Goal: Task Accomplishment & Management: Use online tool/utility

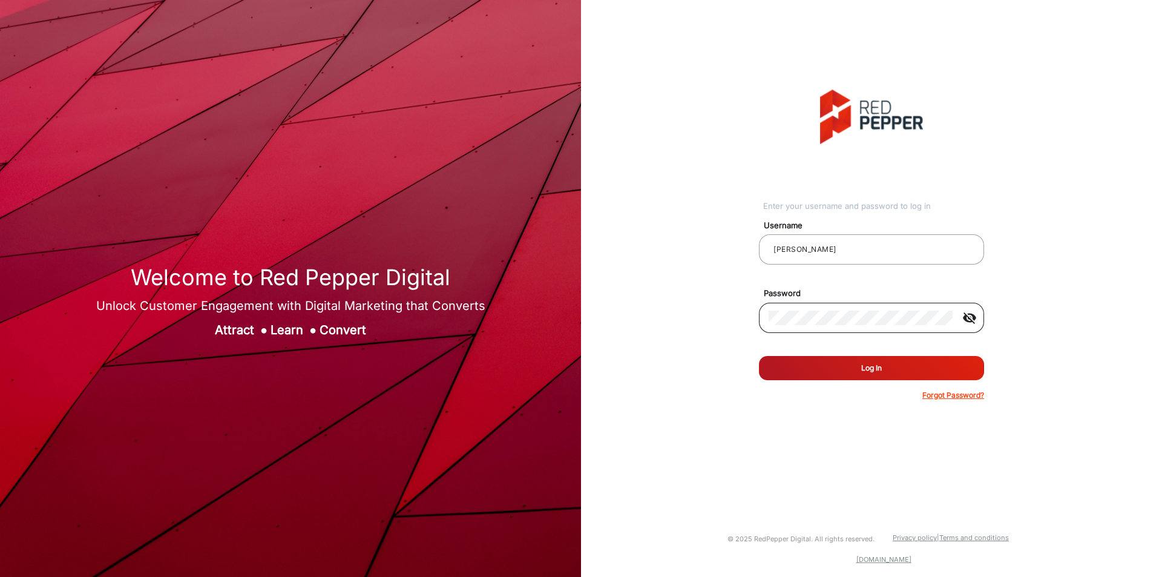
click at [856, 329] on div at bounding box center [861, 318] width 184 height 34
click at [724, 316] on div "Enter your username and password to log in Username [PERSON_NAME] Password visi…" at bounding box center [871, 245] width 599 height 490
click at [759, 356] on button "Log In" at bounding box center [871, 368] width 225 height 24
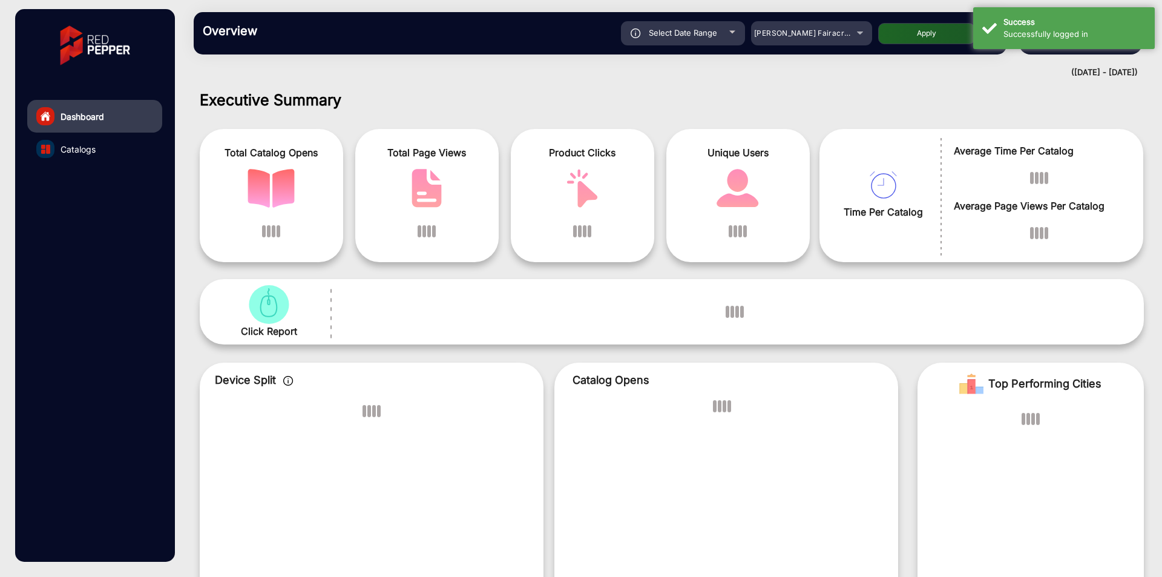
scroll to position [9, 0]
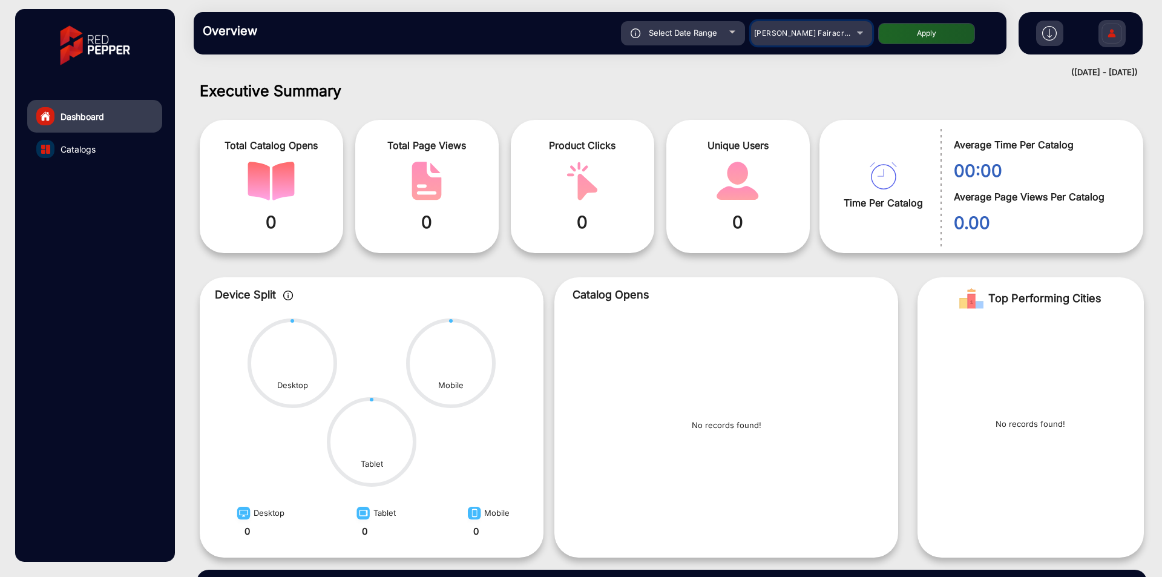
click at [807, 31] on span "[PERSON_NAME] Fairacre Farms" at bounding box center [814, 32] width 120 height 9
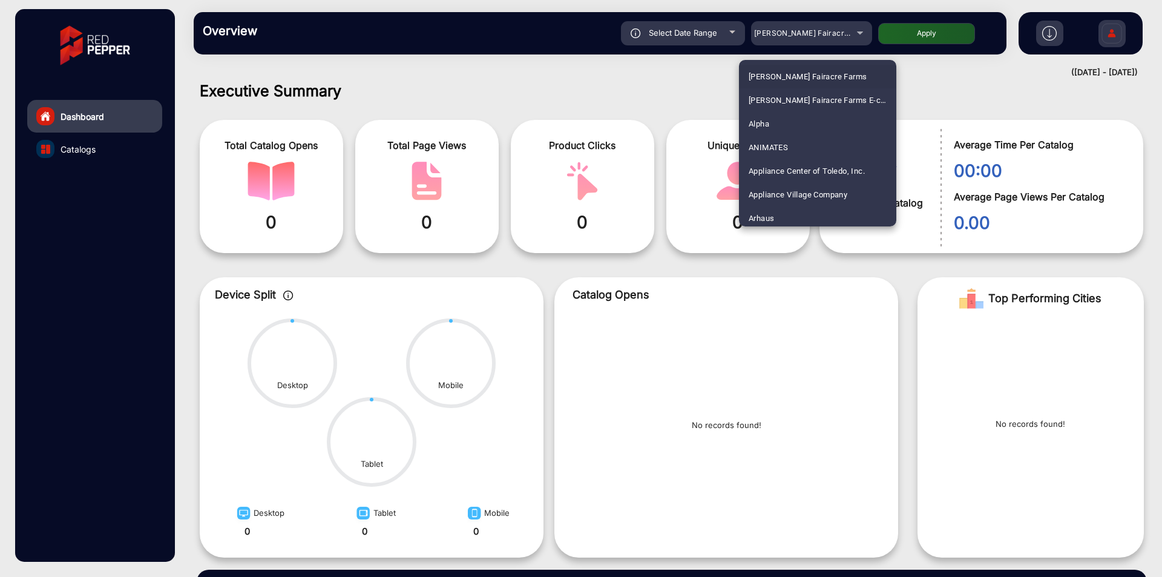
click at [113, 148] on div at bounding box center [581, 288] width 1162 height 577
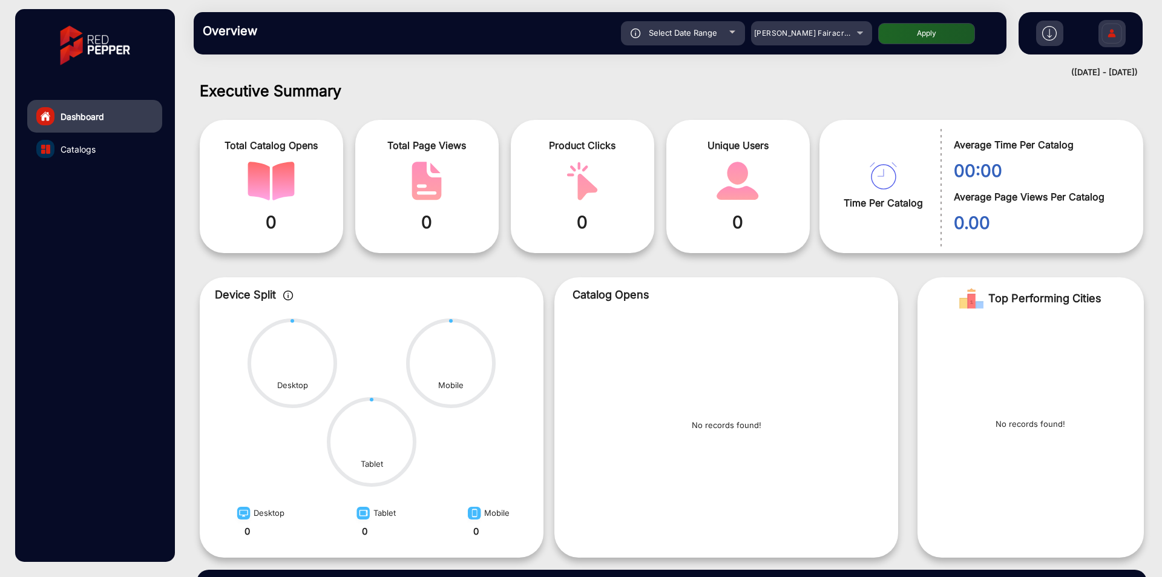
click at [98, 155] on link "Catalogs" at bounding box center [94, 149] width 135 height 33
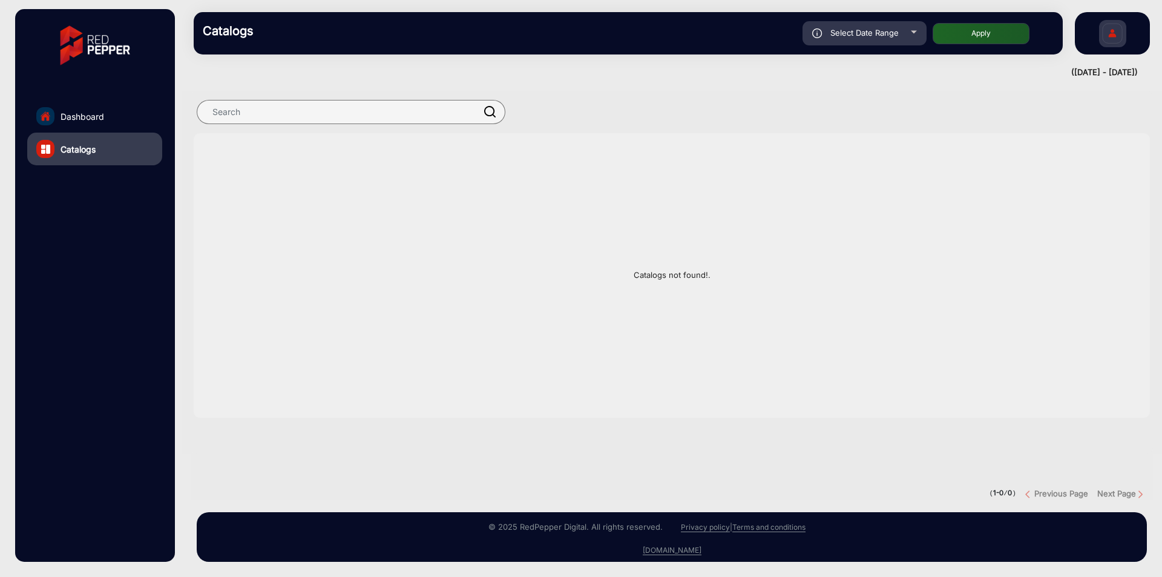
click at [146, 111] on link "Dashboard" at bounding box center [94, 116] width 135 height 33
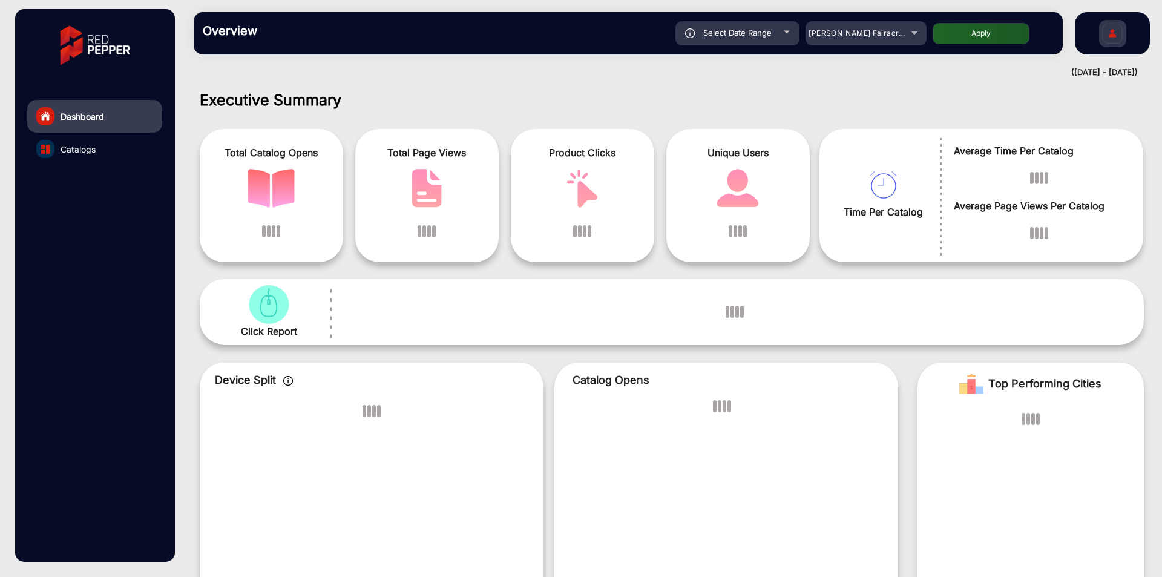
scroll to position [9, 0]
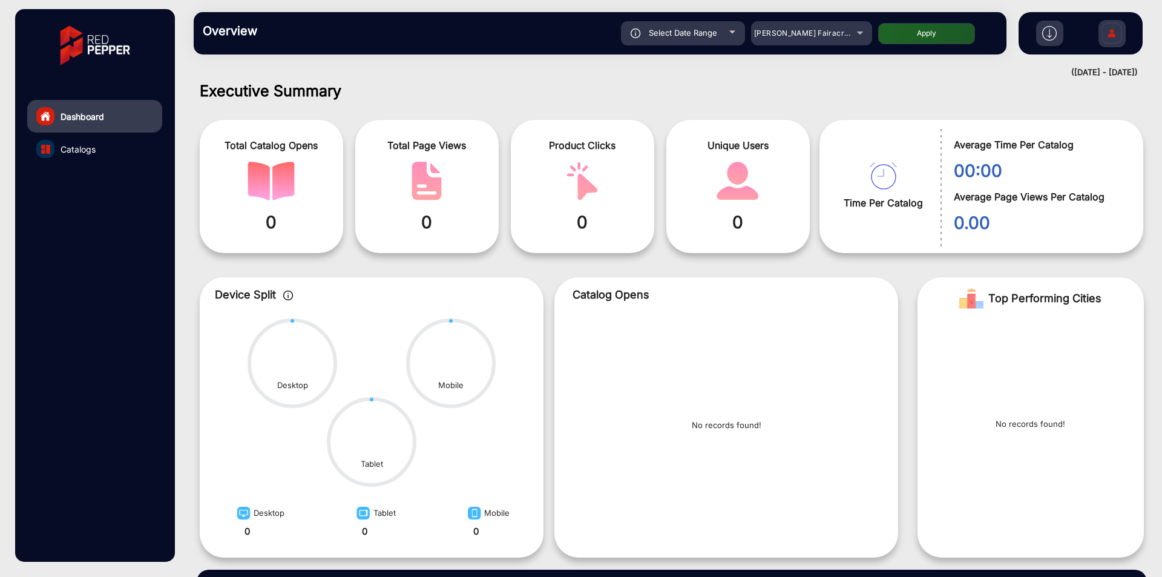
click at [125, 145] on link "Catalogs" at bounding box center [94, 149] width 135 height 33
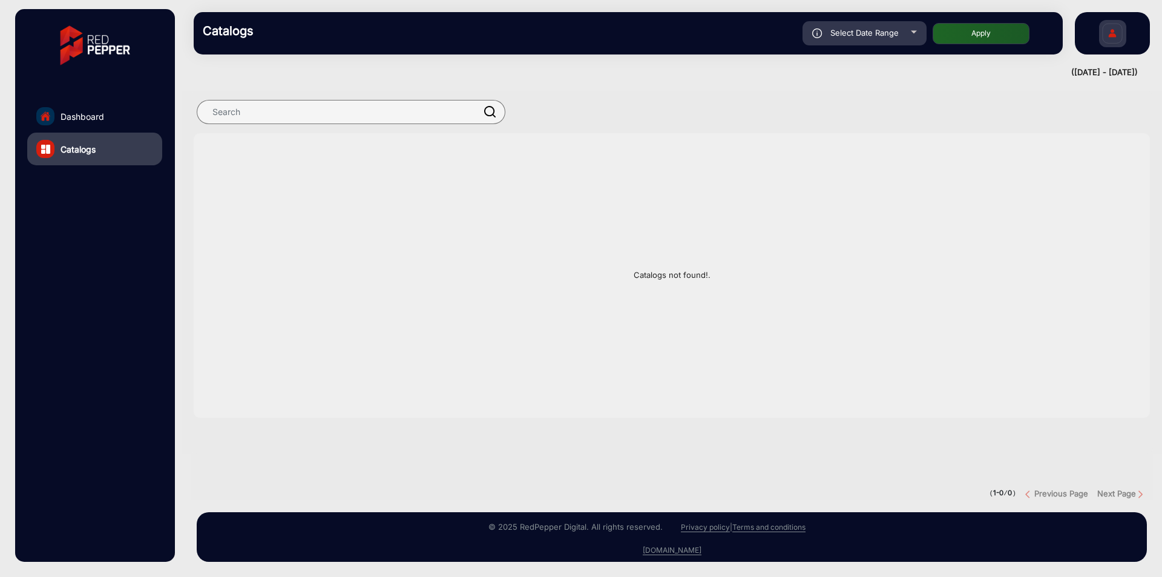
click at [130, 113] on link "Dashboard" at bounding box center [94, 116] width 135 height 33
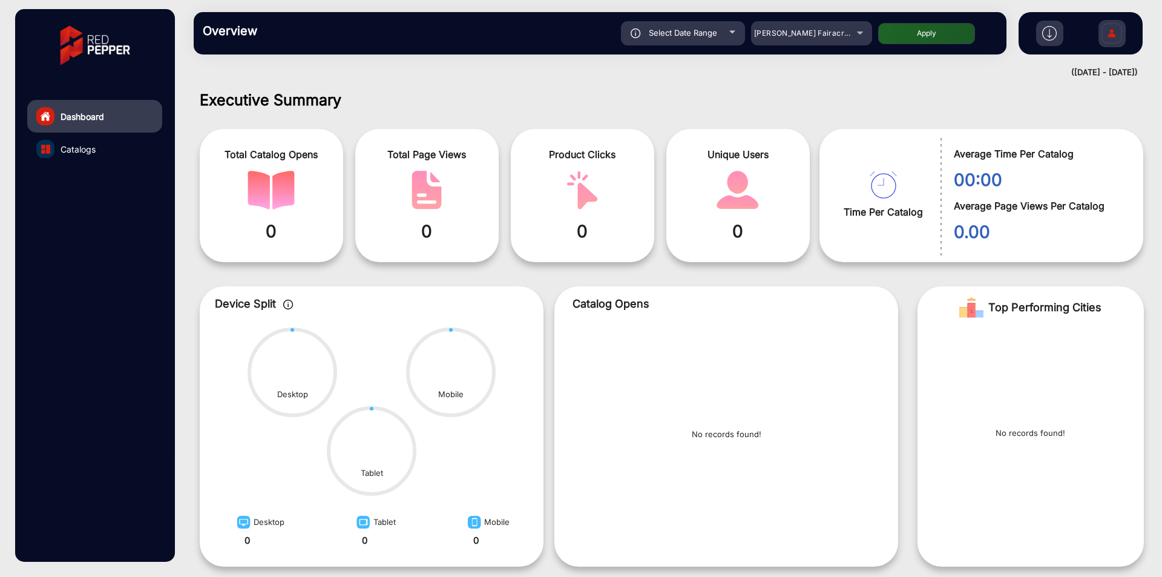
scroll to position [9, 0]
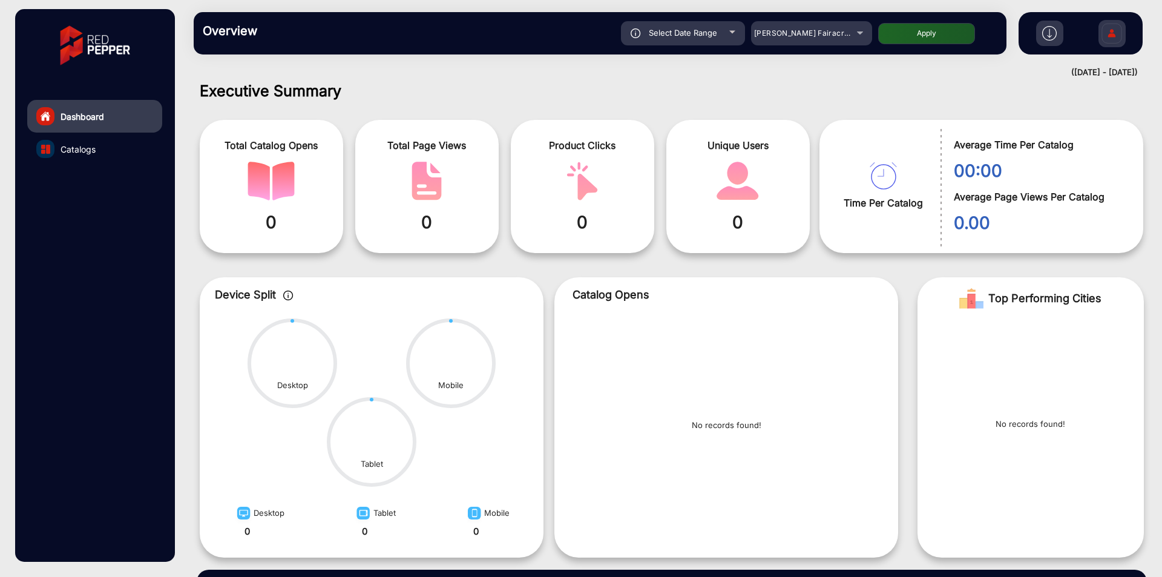
drag, startPoint x: 772, startPoint y: 16, endPoint x: 774, endPoint y: 30, distance: 14.6
click at [772, 16] on div "Overview Reports Understand what makes your customers tick and learn how they a…" at bounding box center [600, 33] width 813 height 42
click at [774, 30] on span "[PERSON_NAME] Fairacre Farms" at bounding box center [814, 32] width 120 height 9
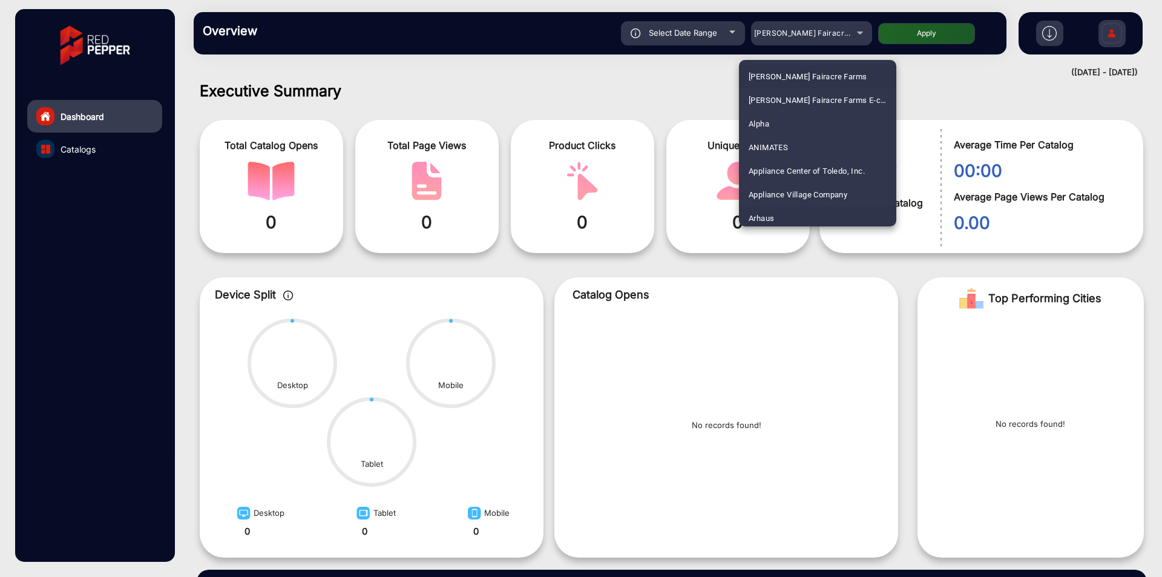
click at [805, 218] on mat-option "Arhaus" at bounding box center [817, 218] width 157 height 24
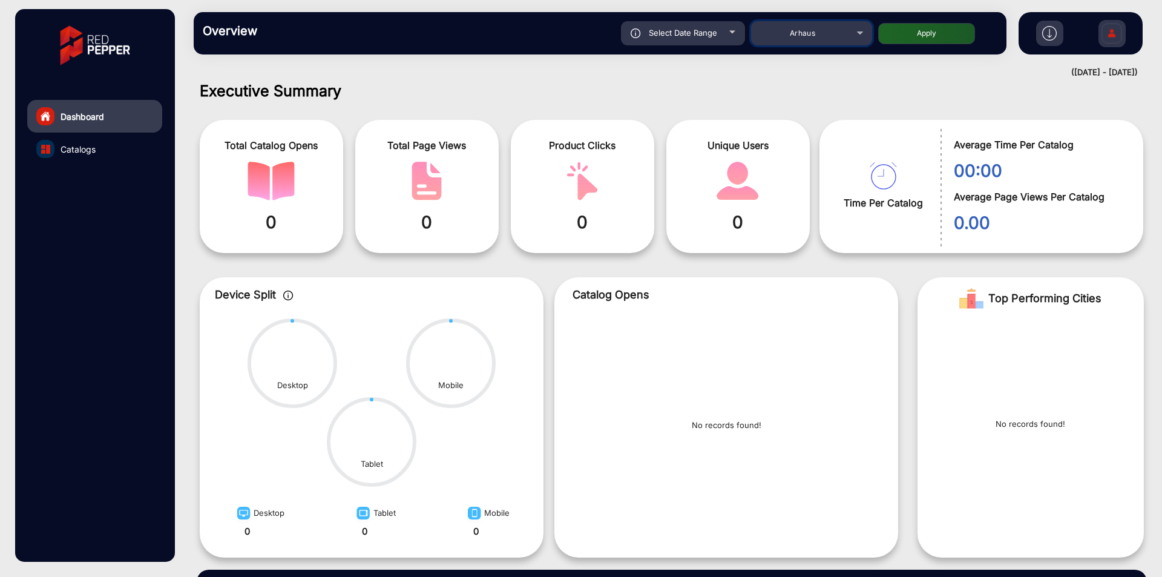
scroll to position [4, 0]
click at [899, 38] on button "Apply" at bounding box center [926, 33] width 97 height 21
type input "[DATE]"
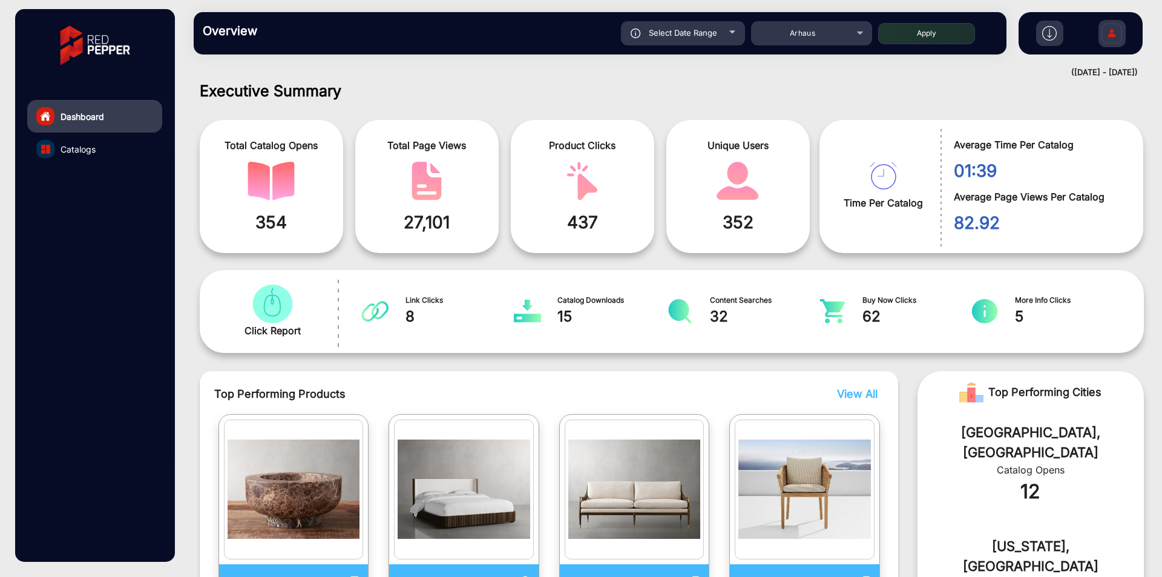
click at [100, 147] on link "Catalogs" at bounding box center [94, 149] width 135 height 33
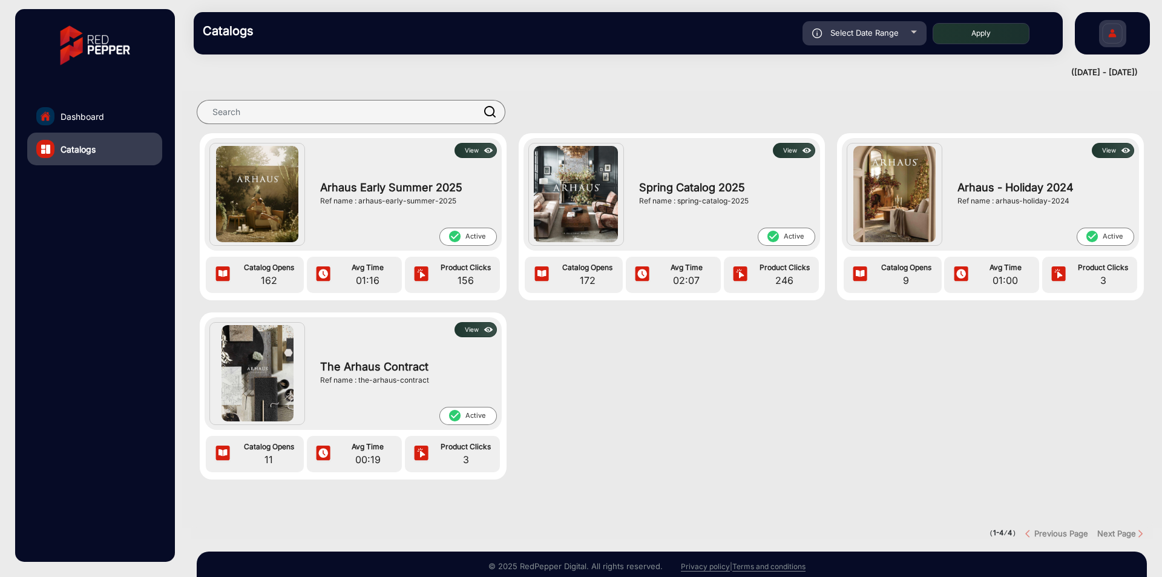
click at [475, 154] on button "View" at bounding box center [476, 150] width 42 height 15
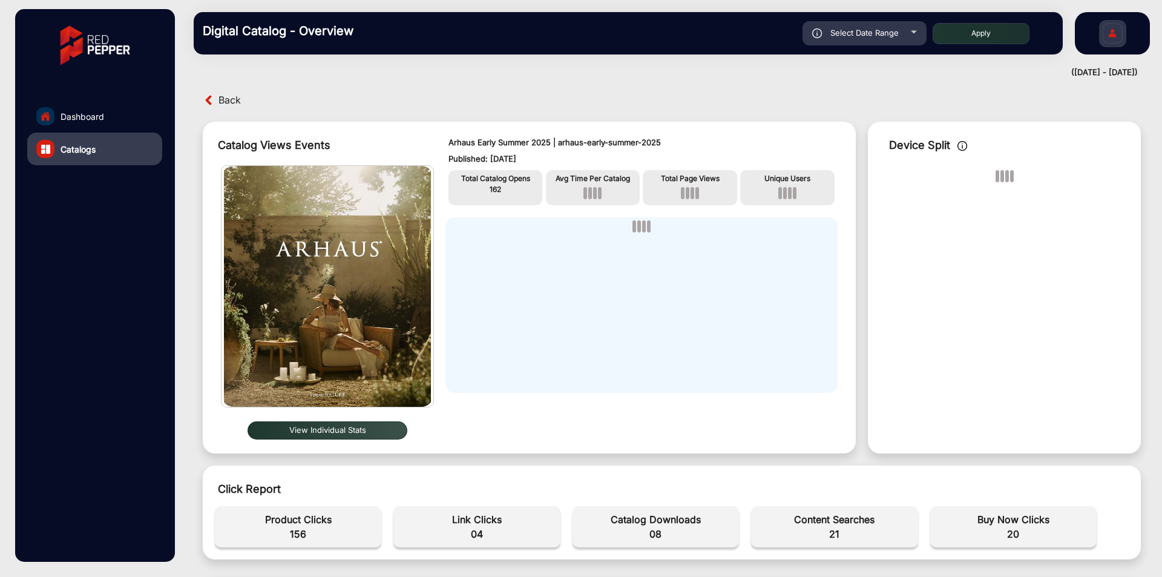
click at [116, 123] on link "Dashboard" at bounding box center [94, 116] width 135 height 33
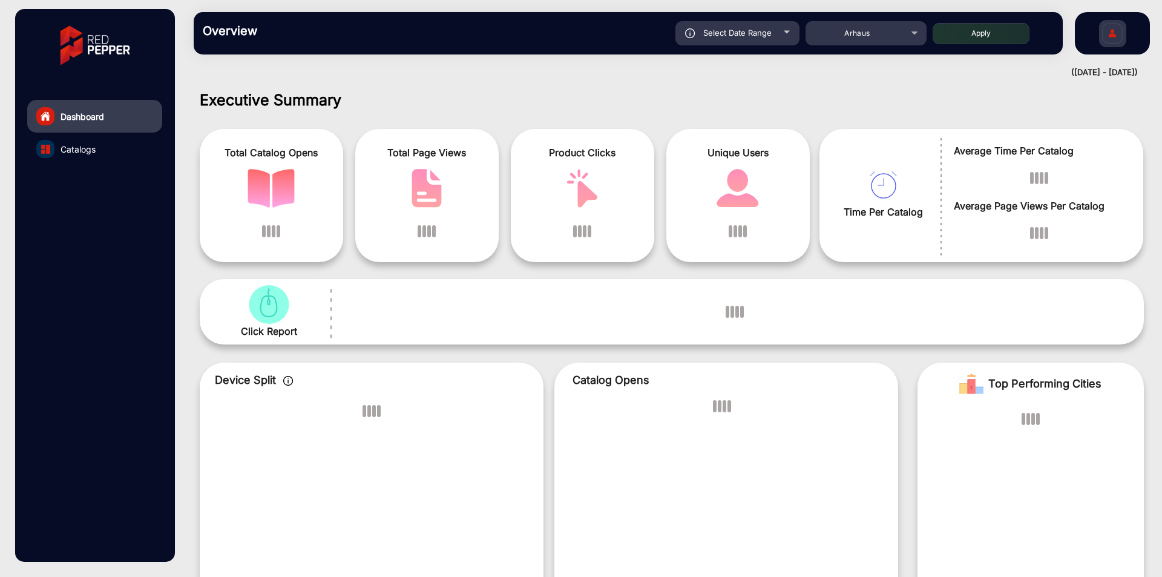
scroll to position [9, 0]
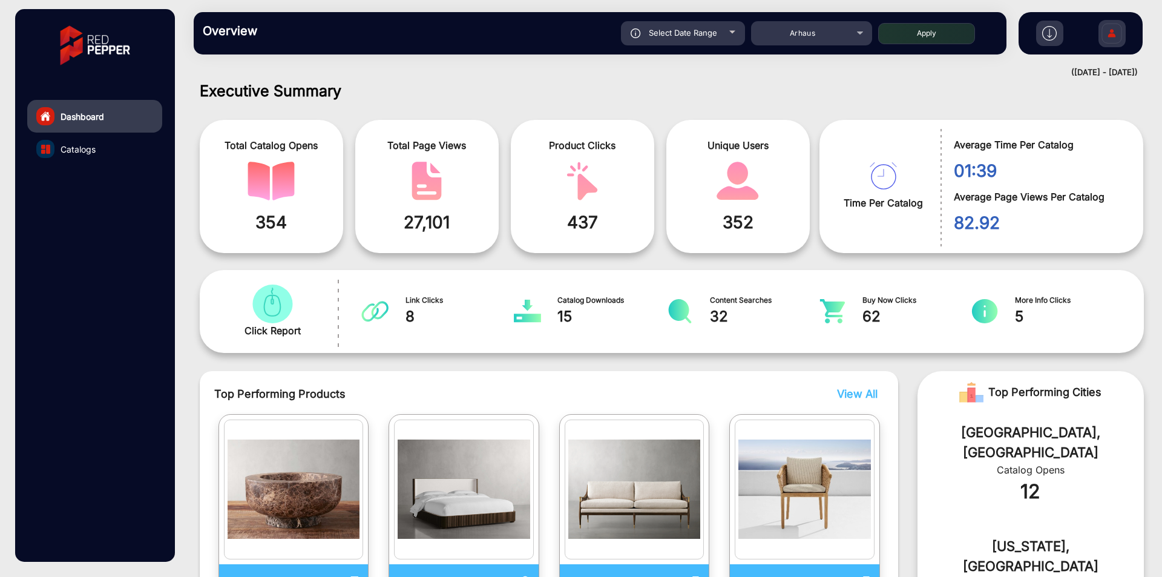
click at [111, 151] on link "Catalogs" at bounding box center [94, 149] width 135 height 33
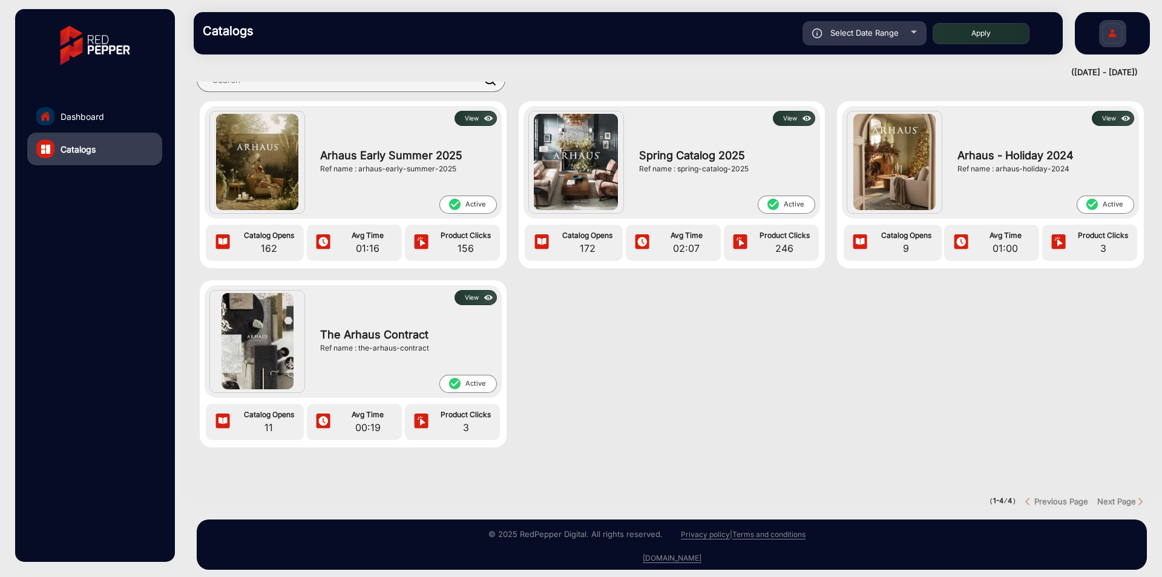
scroll to position [48, 0]
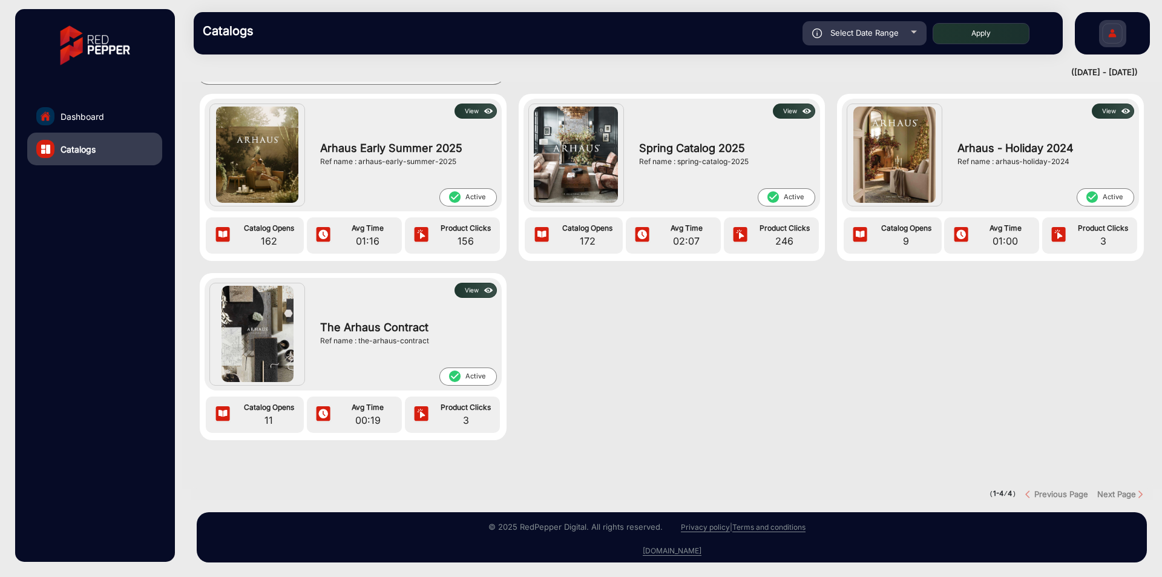
click at [488, 284] on img at bounding box center [489, 290] width 14 height 13
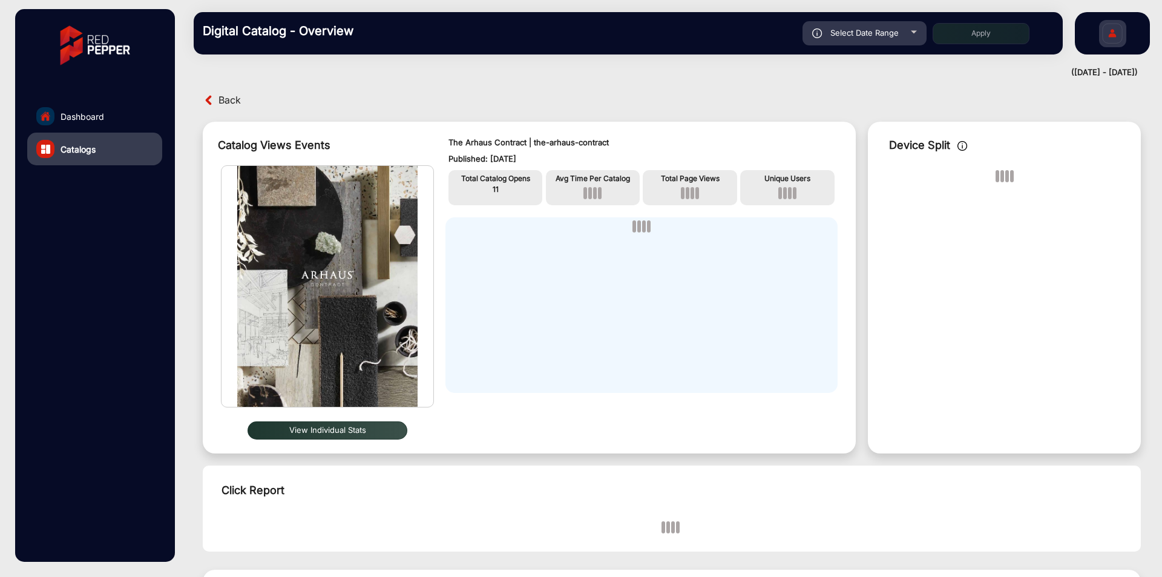
click at [112, 157] on link "Catalogs" at bounding box center [94, 149] width 135 height 33
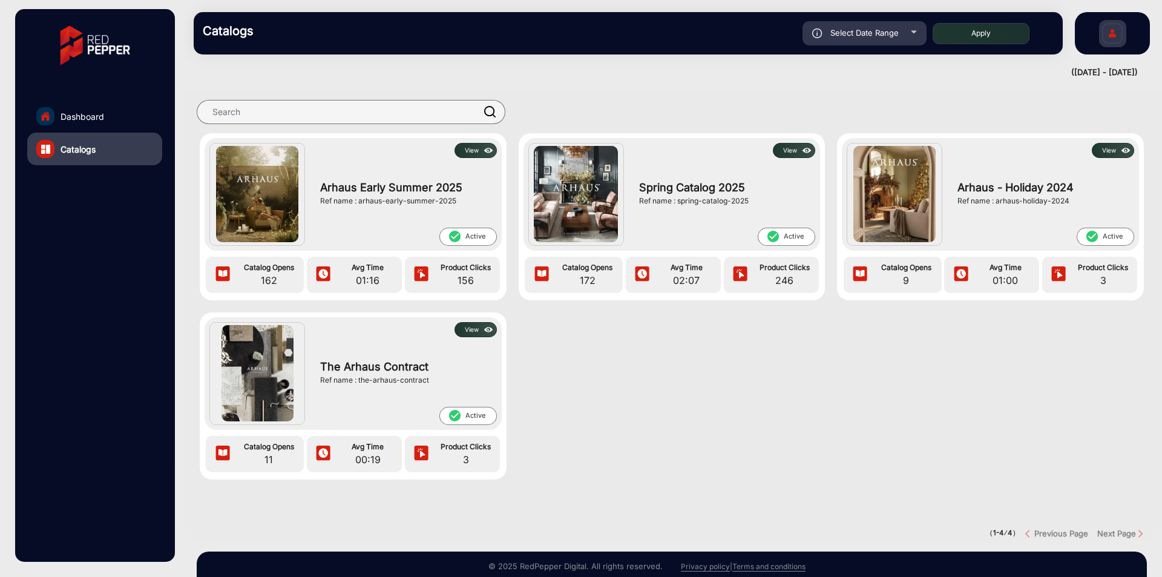
click at [104, 105] on link "Dashboard" at bounding box center [94, 116] width 135 height 33
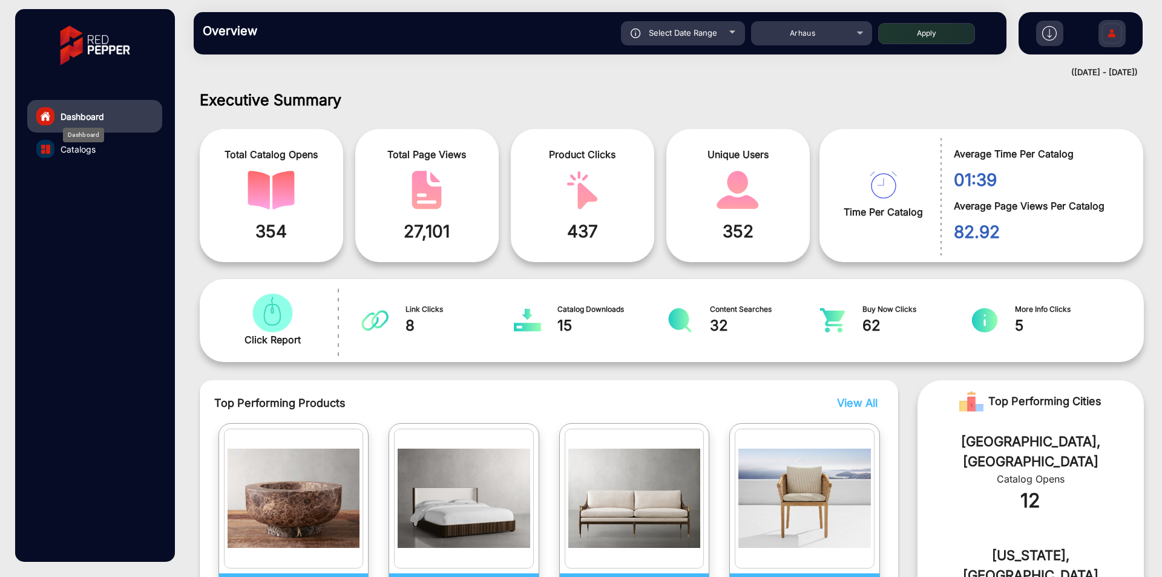
scroll to position [9, 0]
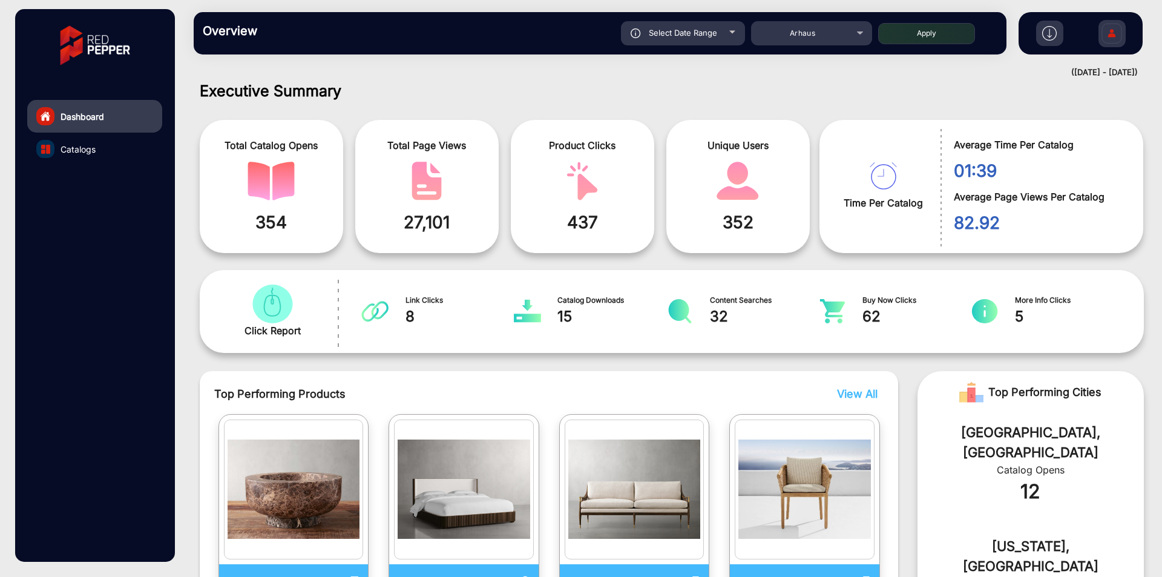
click at [102, 162] on link "Catalogs" at bounding box center [94, 149] width 135 height 33
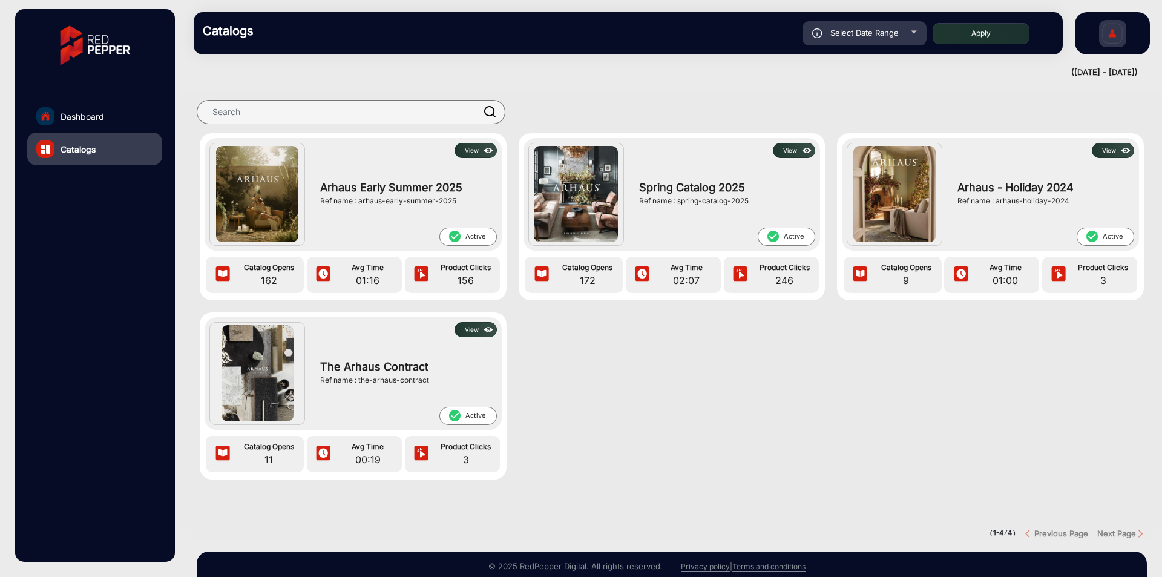
click at [478, 148] on button "View" at bounding box center [476, 150] width 42 height 15
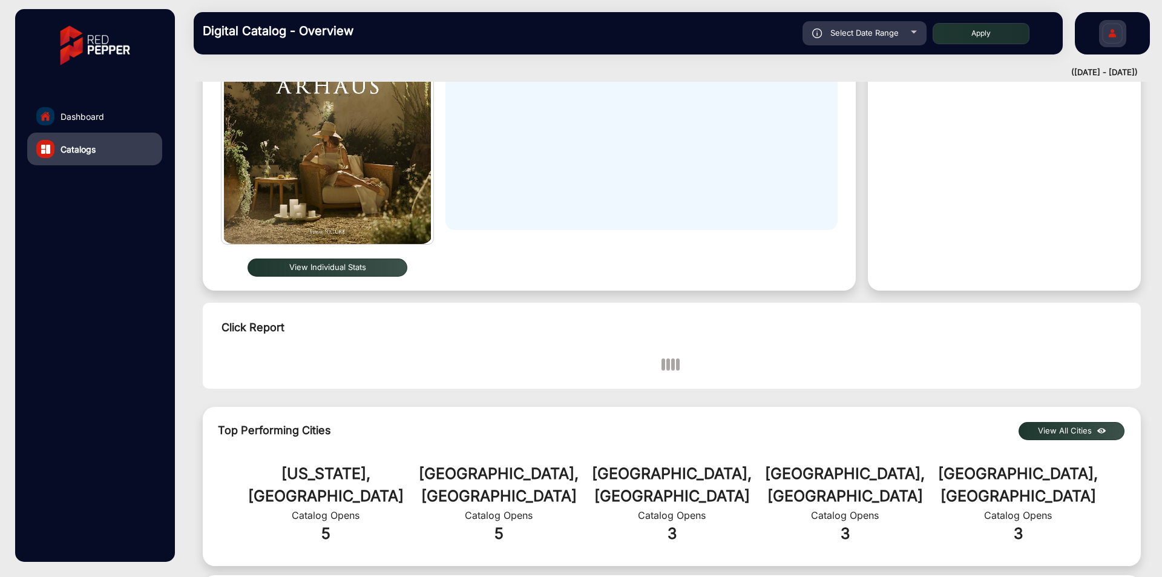
scroll to position [405, 0]
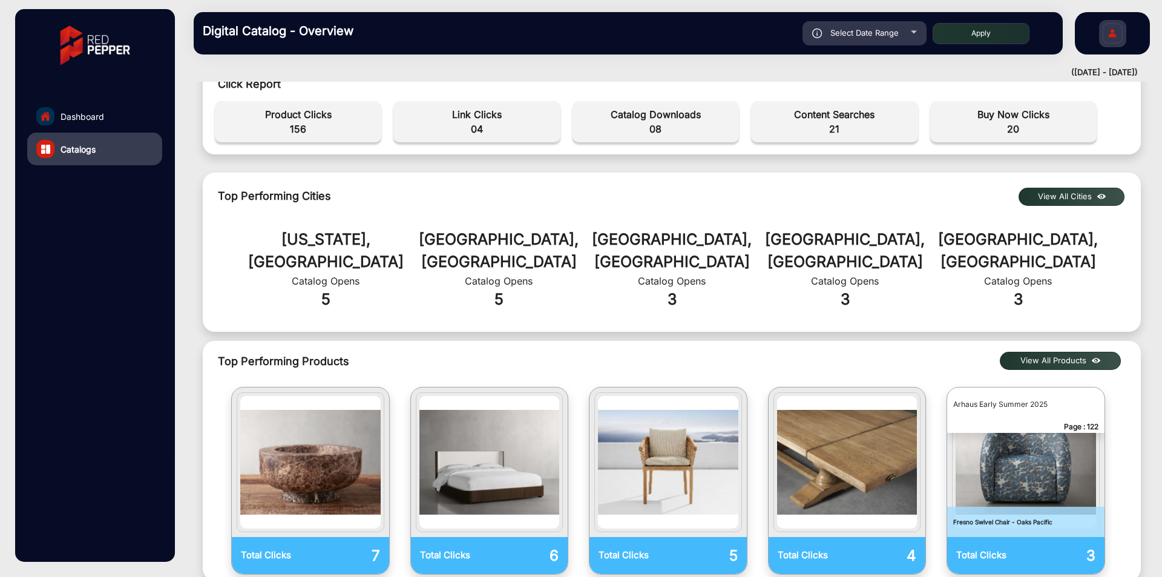
click at [1094, 354] on img at bounding box center [1096, 360] width 14 height 13
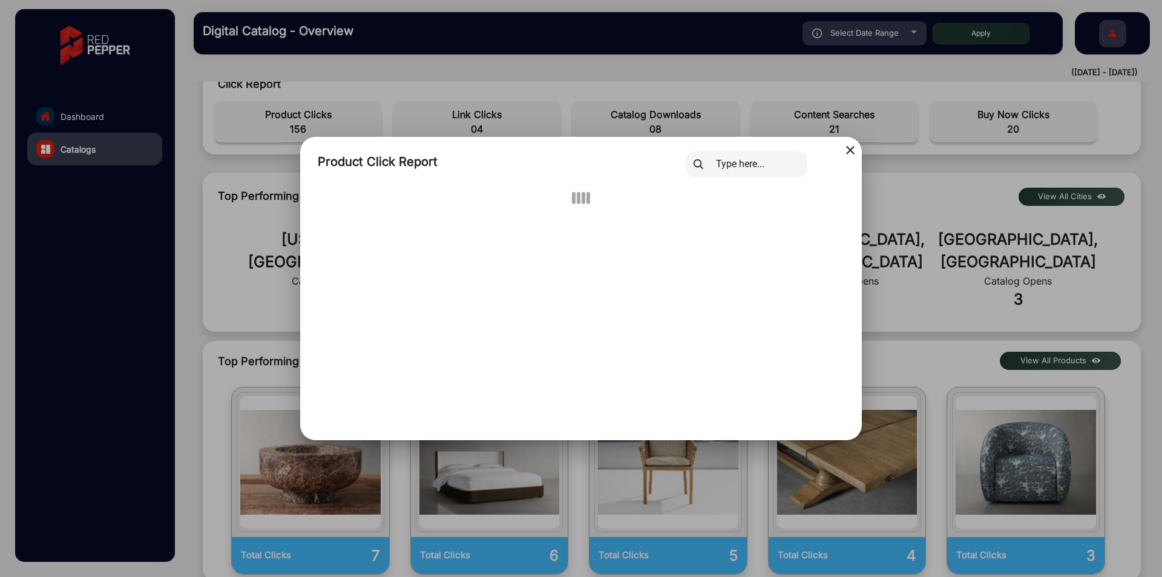
drag, startPoint x: 1040, startPoint y: 364, endPoint x: 1079, endPoint y: 362, distance: 39.4
click at [1040, 364] on div at bounding box center [581, 288] width 1162 height 577
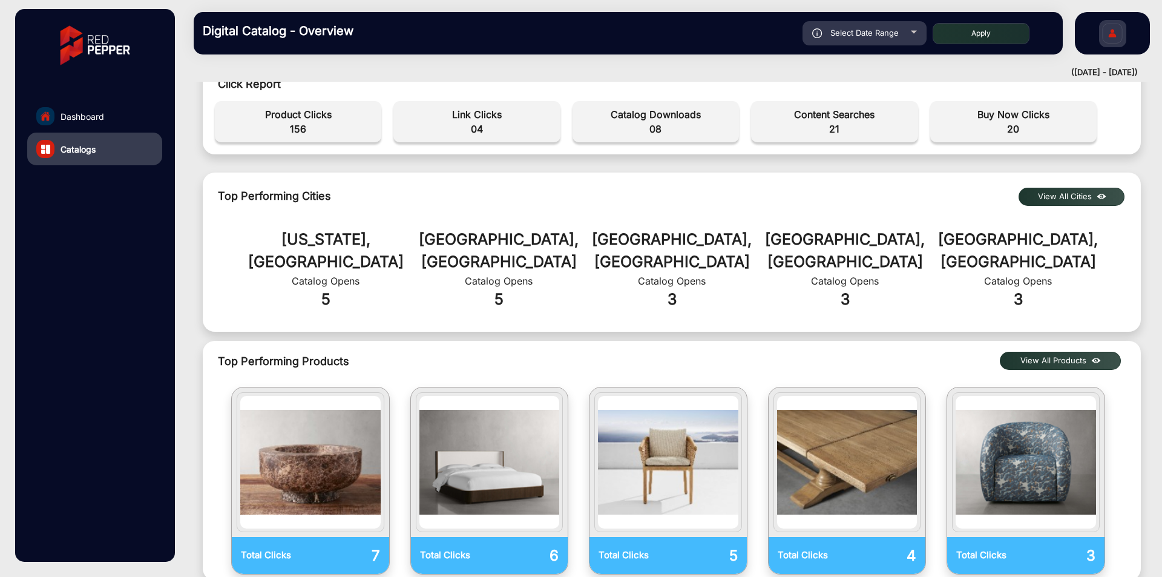
click at [1092, 354] on img at bounding box center [1096, 360] width 14 height 13
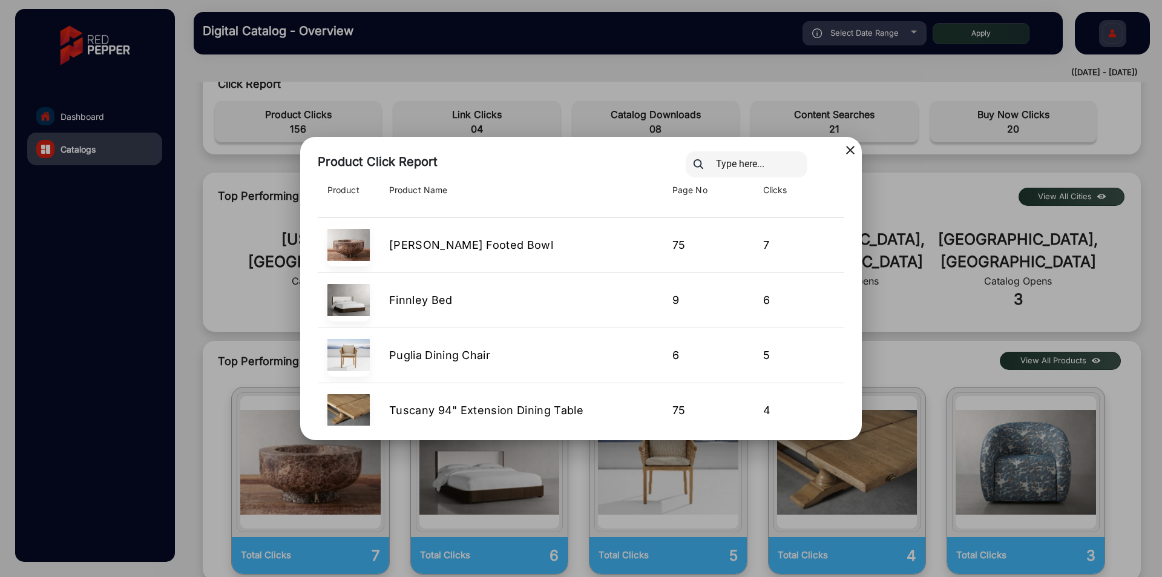
click at [1092, 336] on div at bounding box center [581, 288] width 1162 height 577
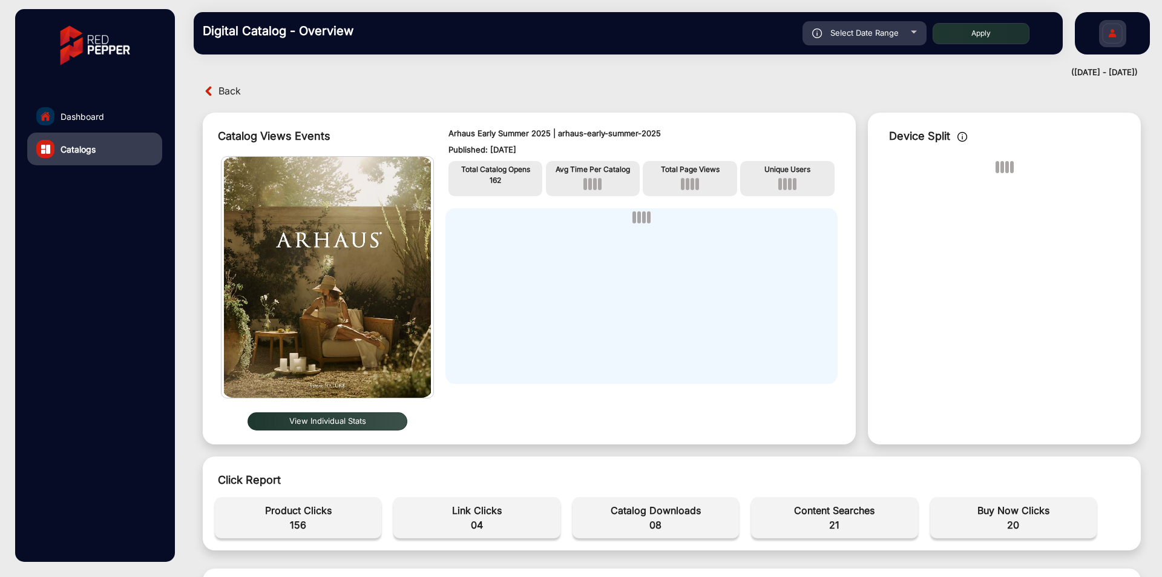
scroll to position [0, 0]
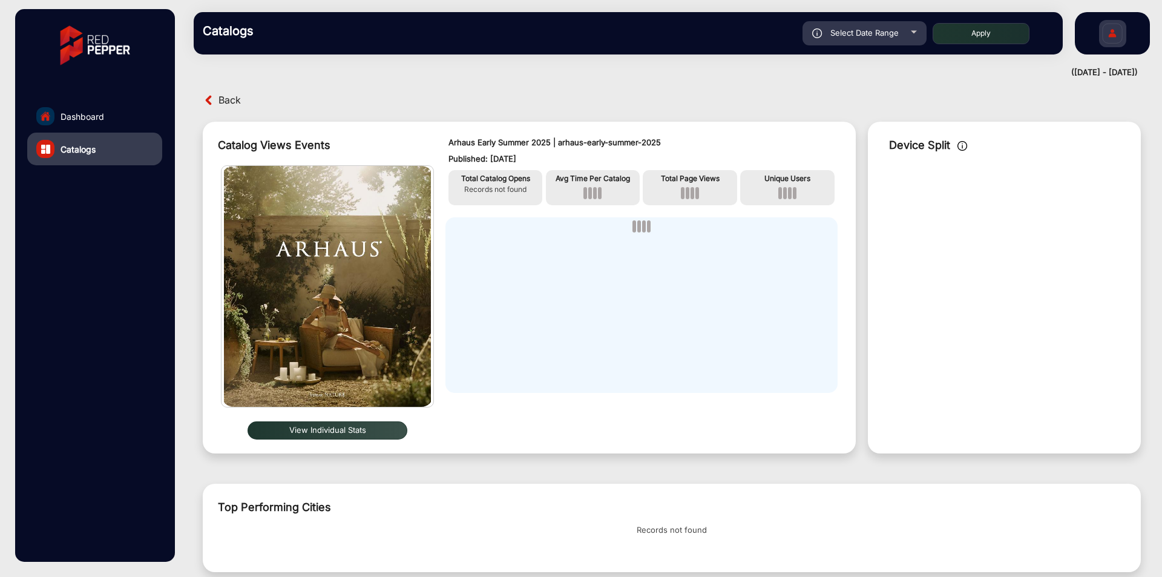
click at [106, 100] on link "Dashboard" at bounding box center [94, 116] width 135 height 33
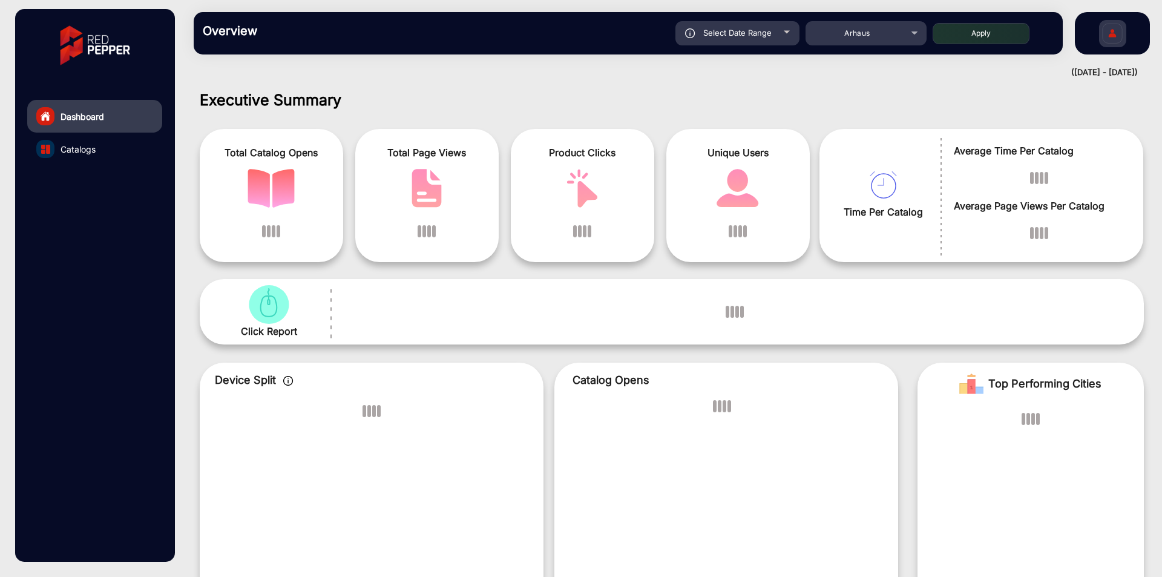
click at [107, 126] on link "Dashboard" at bounding box center [94, 116] width 135 height 33
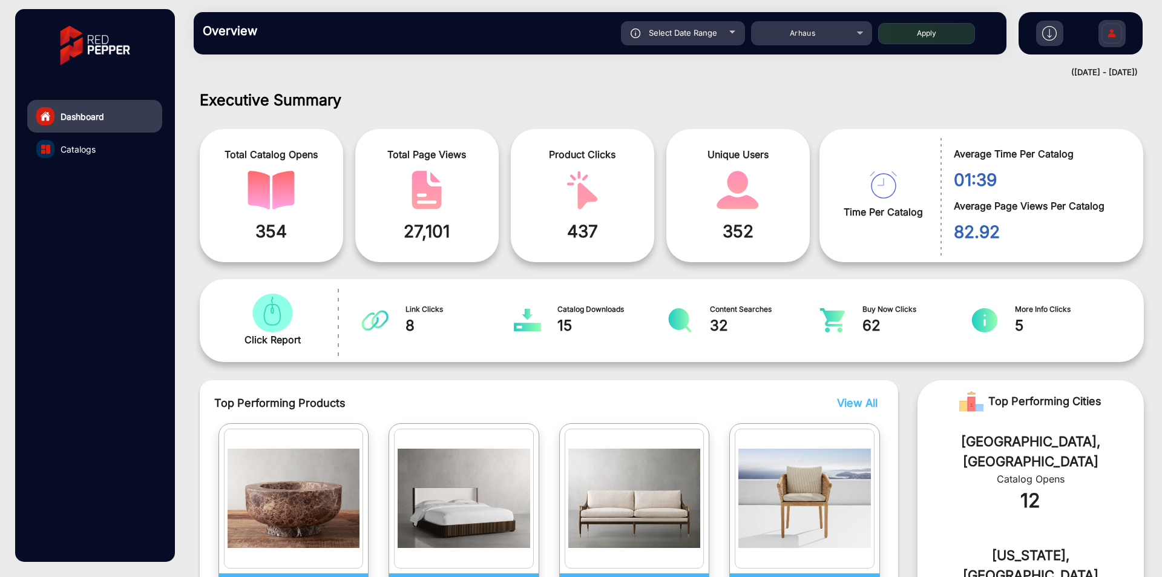
scroll to position [9, 0]
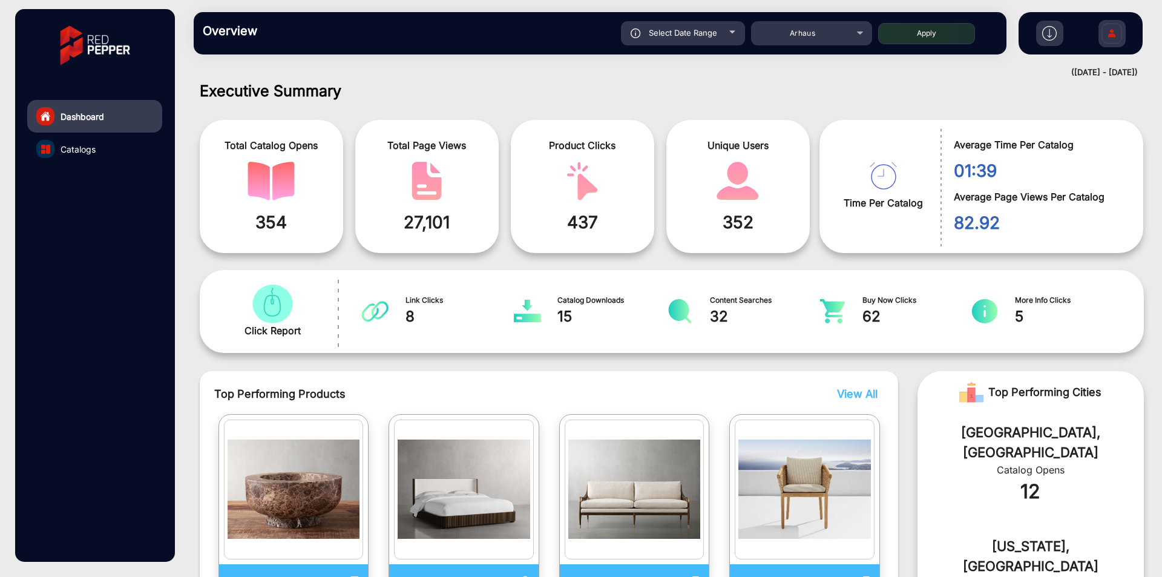
click at [734, 31] on div at bounding box center [732, 32] width 6 height 3
click at [796, 50] on div "Overview Reports Understand what makes your customers tick and learn how they a…" at bounding box center [600, 33] width 813 height 42
click at [807, 39] on div "Arhaus" at bounding box center [802, 33] width 97 height 15
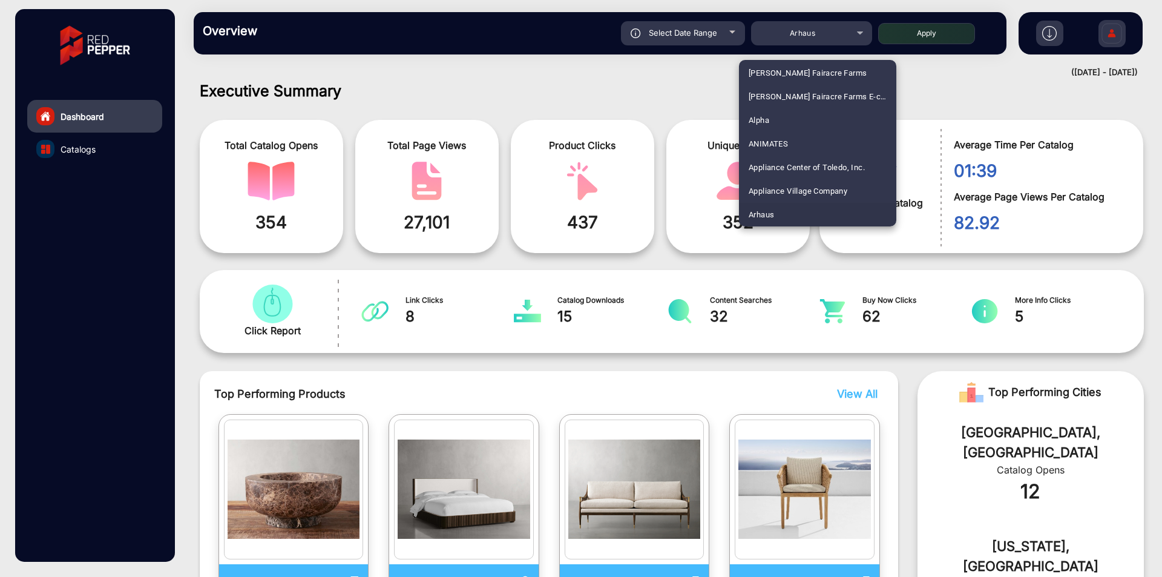
click at [783, 219] on mat-option "Arhaus" at bounding box center [817, 215] width 157 height 24
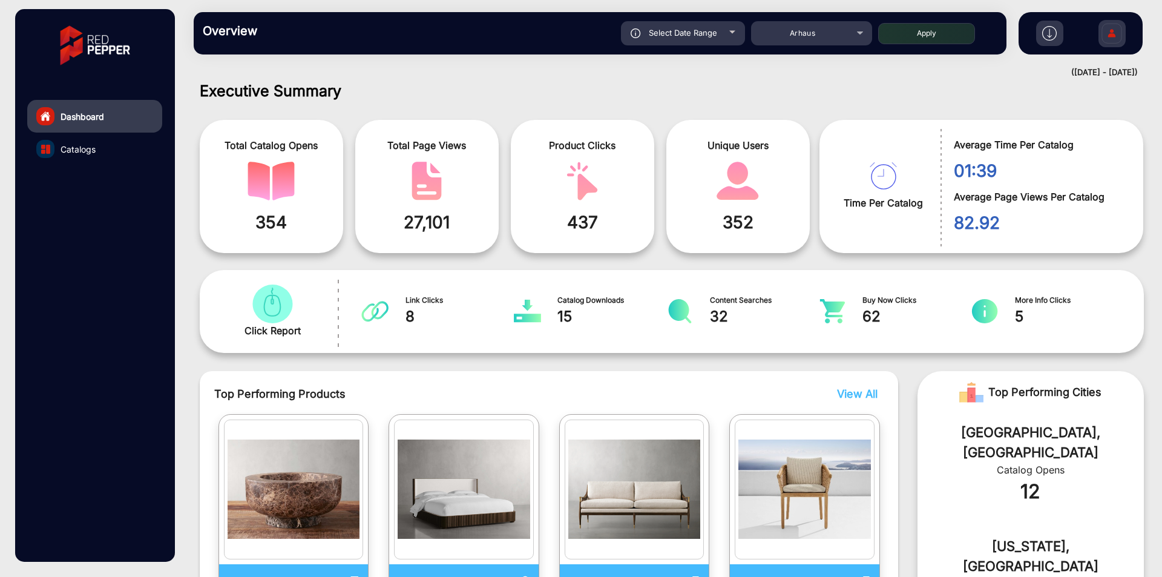
click at [950, 27] on button "Apply" at bounding box center [926, 33] width 97 height 21
type input "[DATE]"
click at [813, 27] on div "Arhaus" at bounding box center [802, 33] width 97 height 15
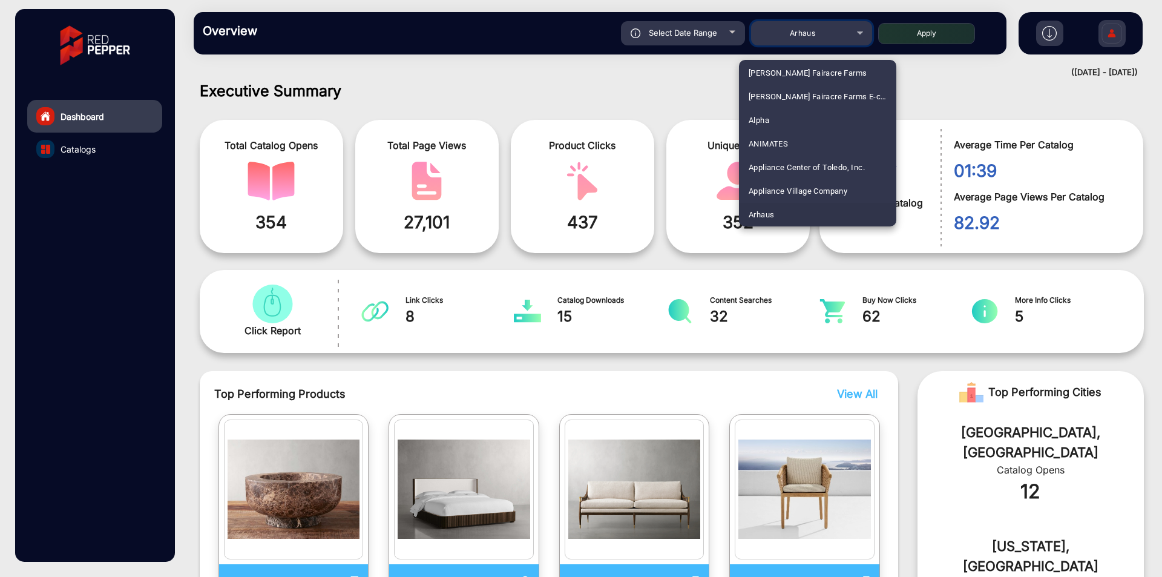
scroll to position [830, 0]
click at [780, 219] on span "[PERSON_NAME]" at bounding box center [779, 215] width 61 height 24
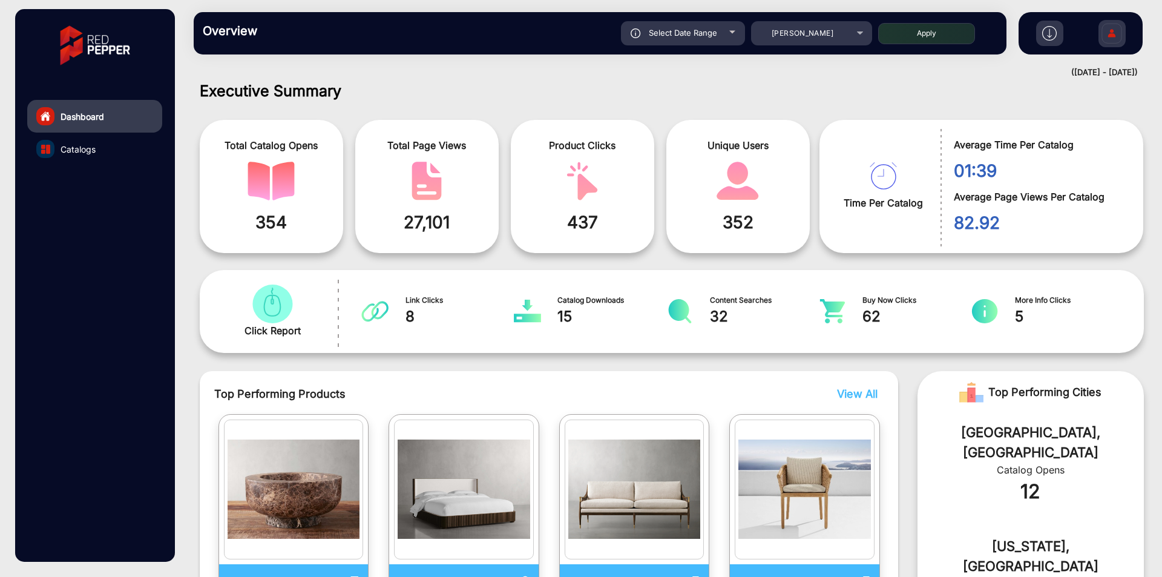
click at [926, 35] on button "Apply" at bounding box center [926, 33] width 97 height 21
type input "[DATE]"
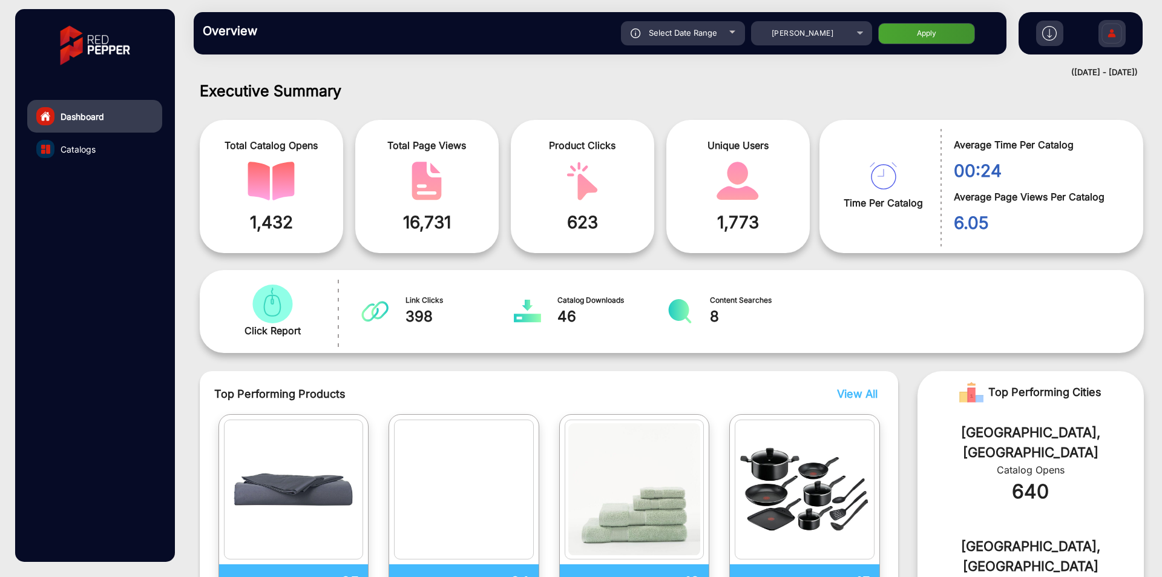
scroll to position [251, 0]
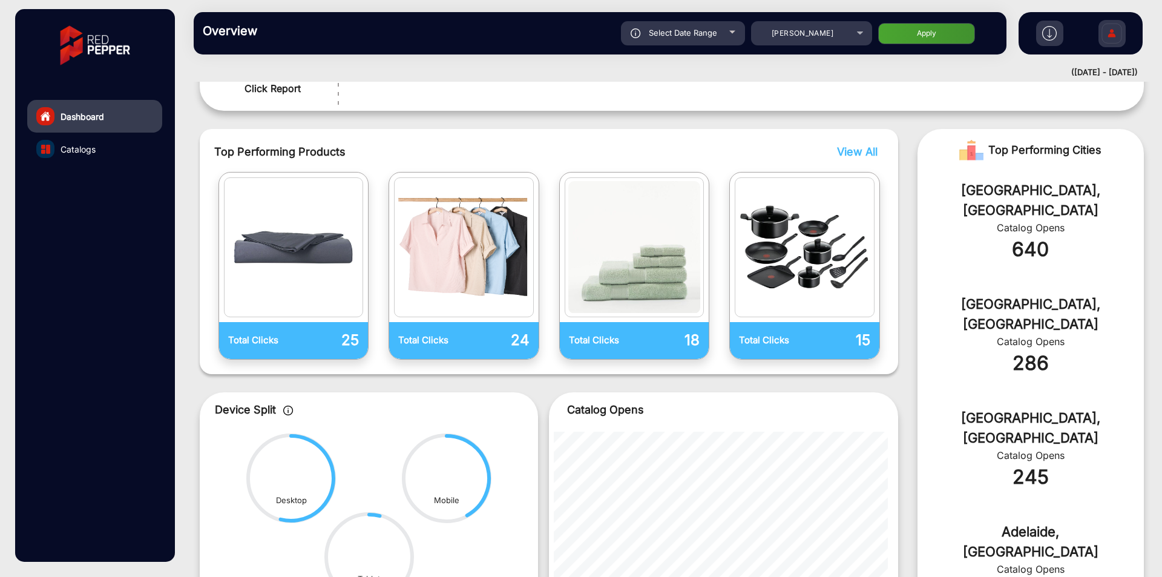
click at [104, 145] on link "Catalogs" at bounding box center [94, 149] width 135 height 33
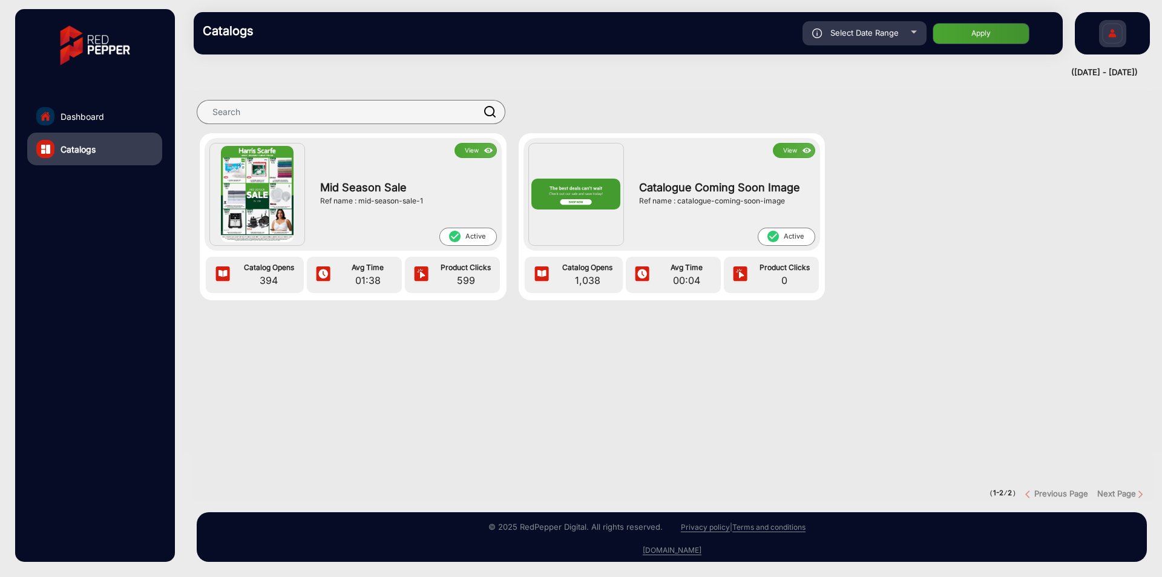
click at [482, 153] on img at bounding box center [489, 150] width 14 height 13
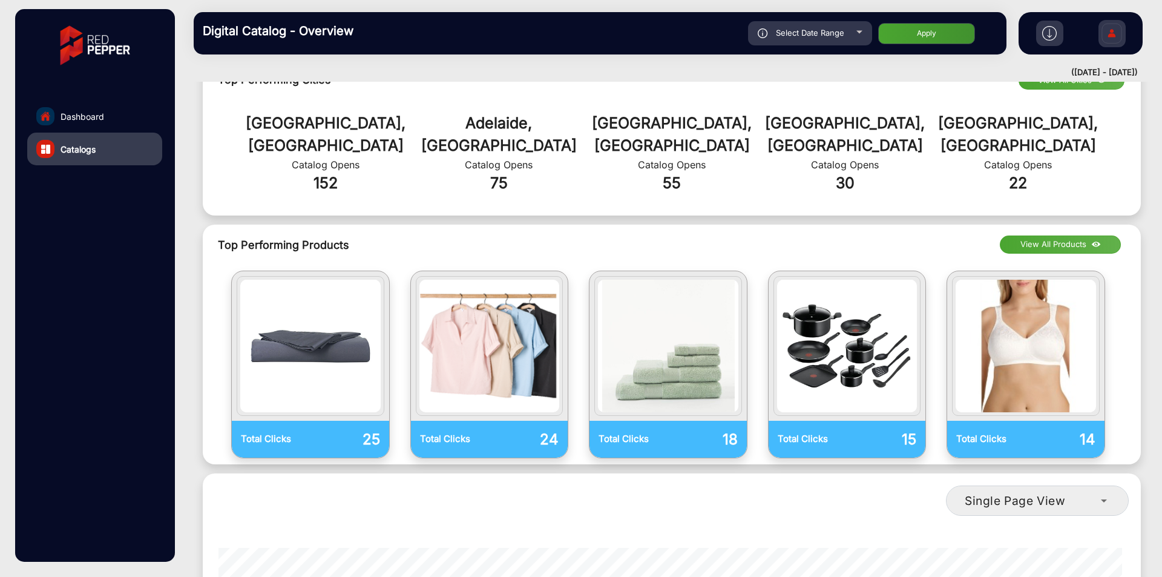
scroll to position [965, 0]
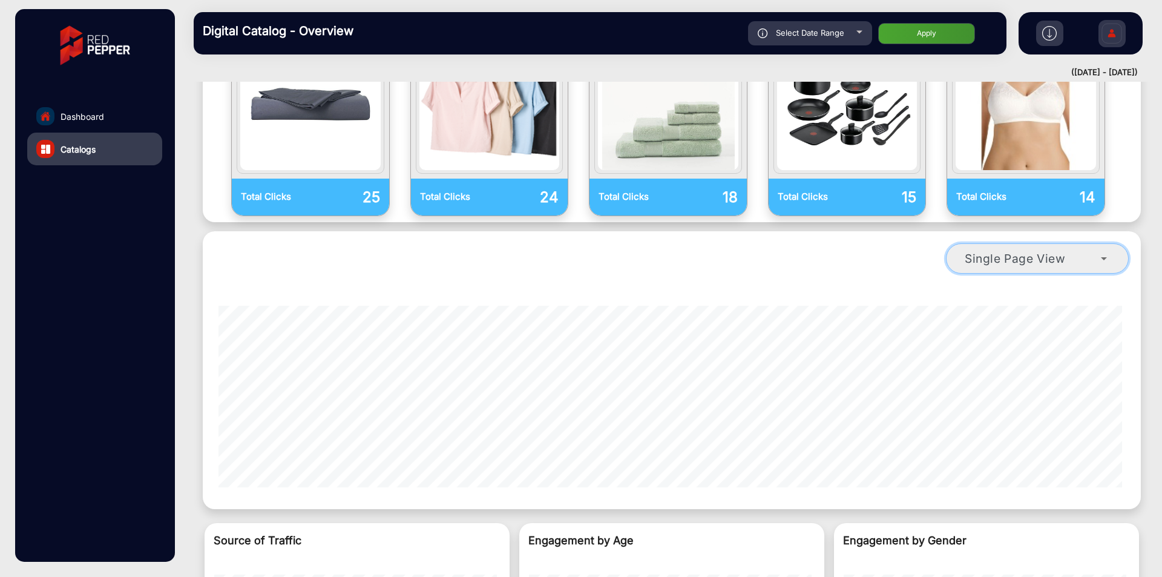
click at [1053, 251] on span "Single Page View" at bounding box center [1015, 258] width 101 height 15
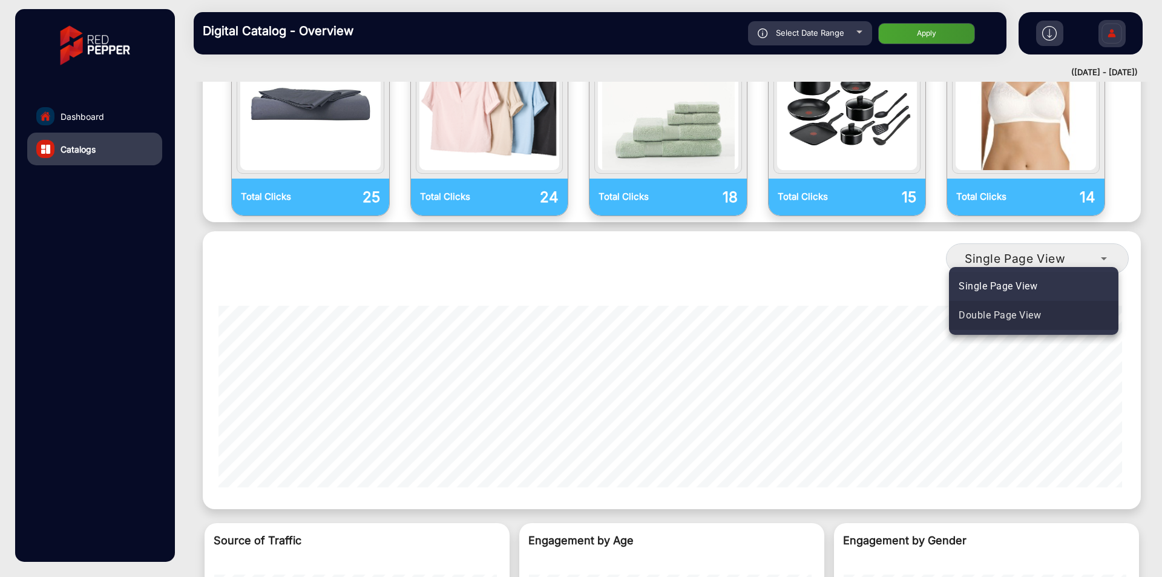
click at [1036, 315] on span "Double Page View" at bounding box center [1000, 315] width 82 height 15
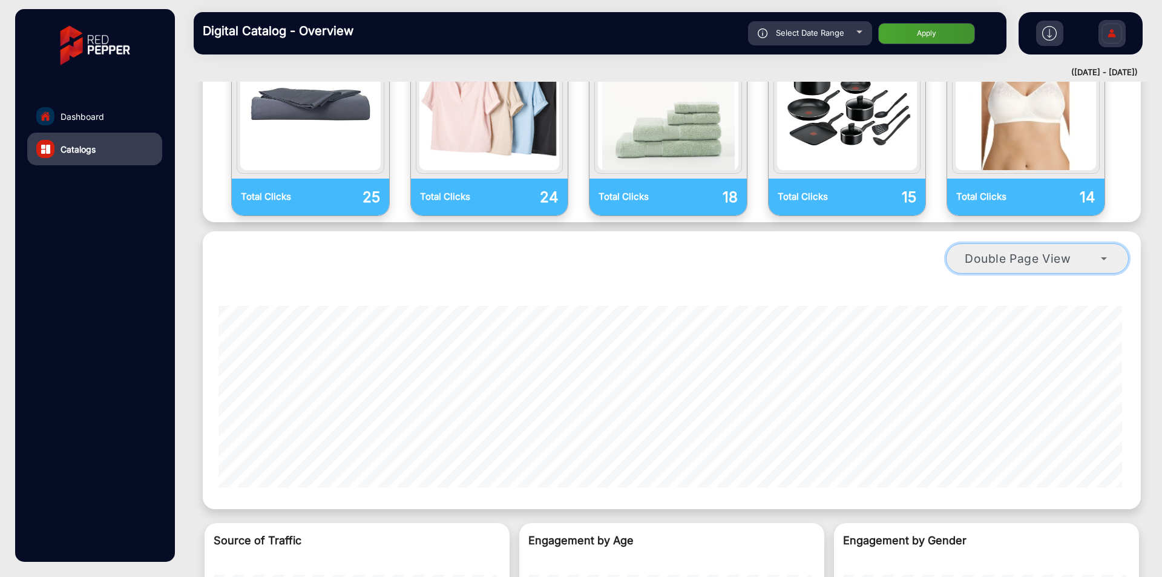
click at [1048, 251] on span "Double Page View" at bounding box center [1018, 258] width 107 height 15
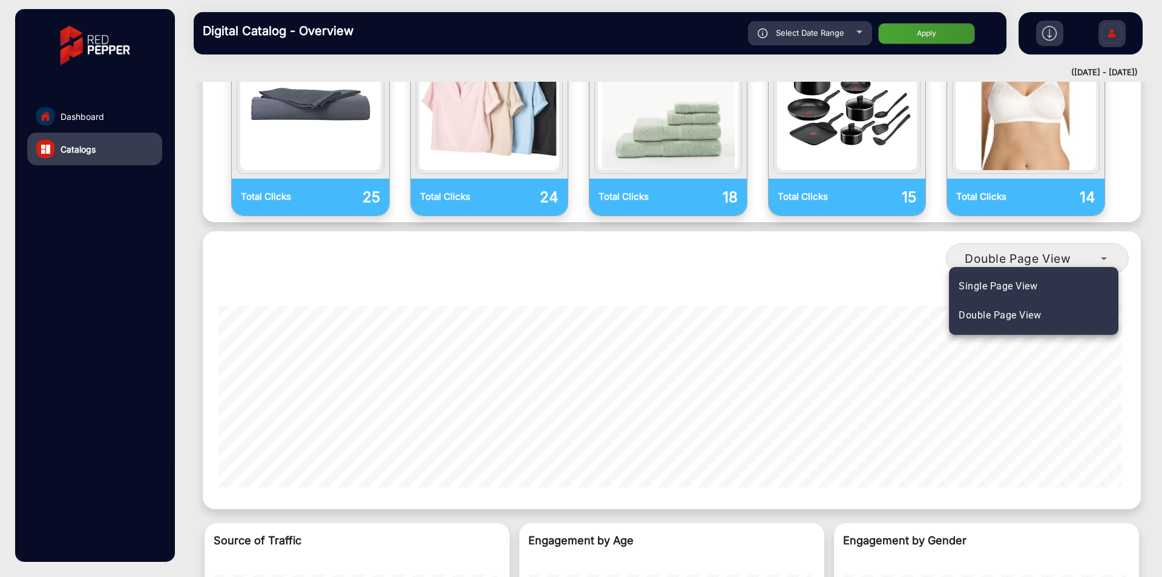
click at [1043, 283] on mat-option "Single Page View" at bounding box center [1033, 286] width 169 height 29
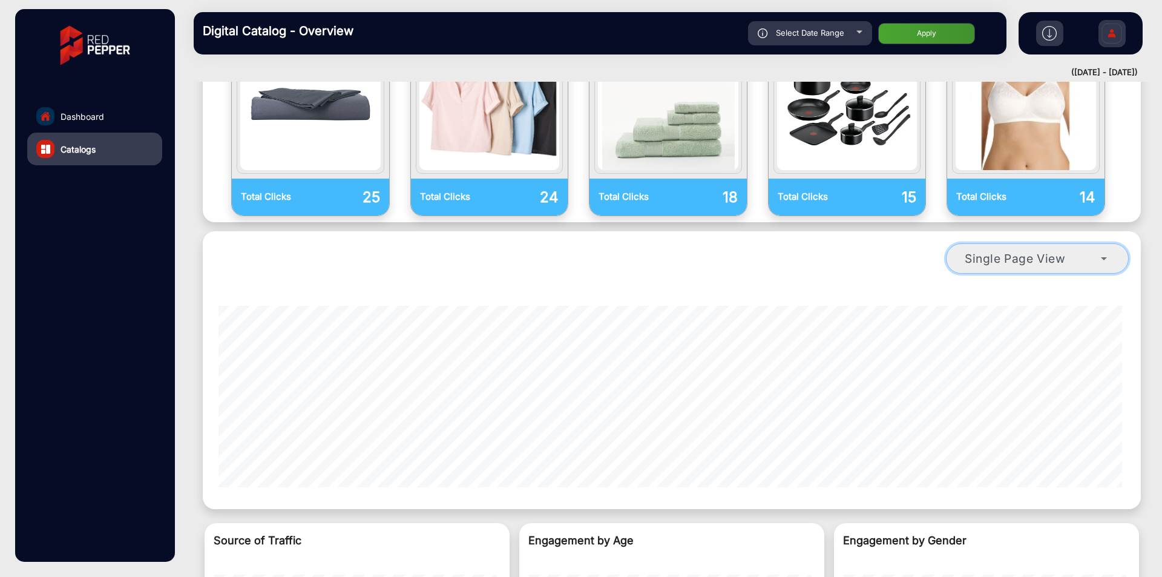
click at [1043, 248] on mat-select "Single Page View" at bounding box center [1037, 258] width 183 height 30
click at [1050, 243] on mat-select "Single Page View" at bounding box center [1037, 258] width 183 height 30
click at [1054, 251] on span "Single Page View" at bounding box center [1015, 258] width 101 height 15
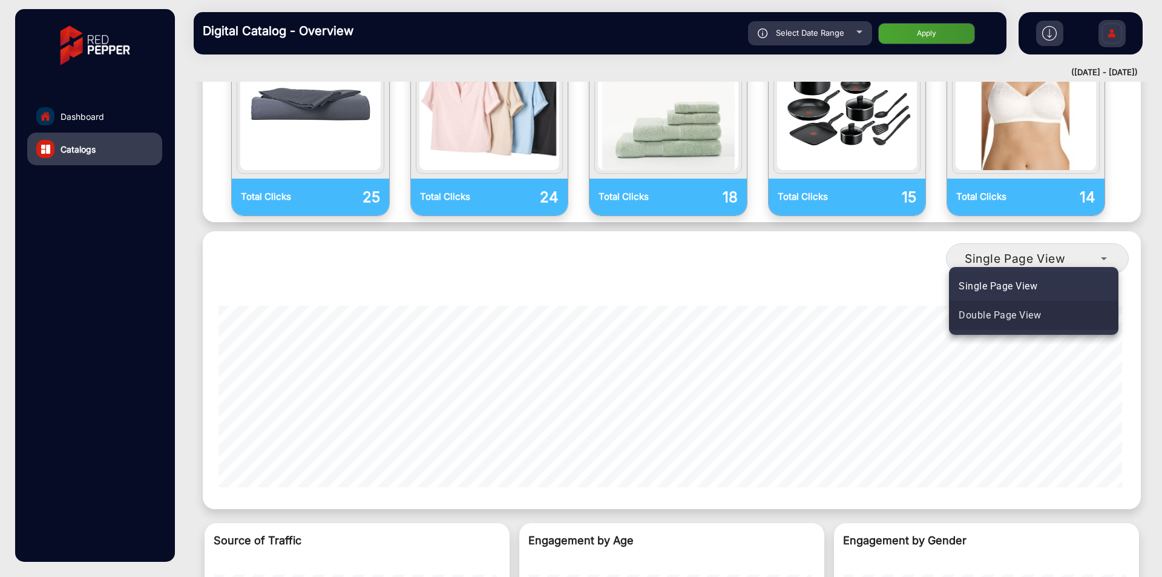
click at [1043, 309] on mat-option "Double Page View" at bounding box center [1033, 315] width 169 height 29
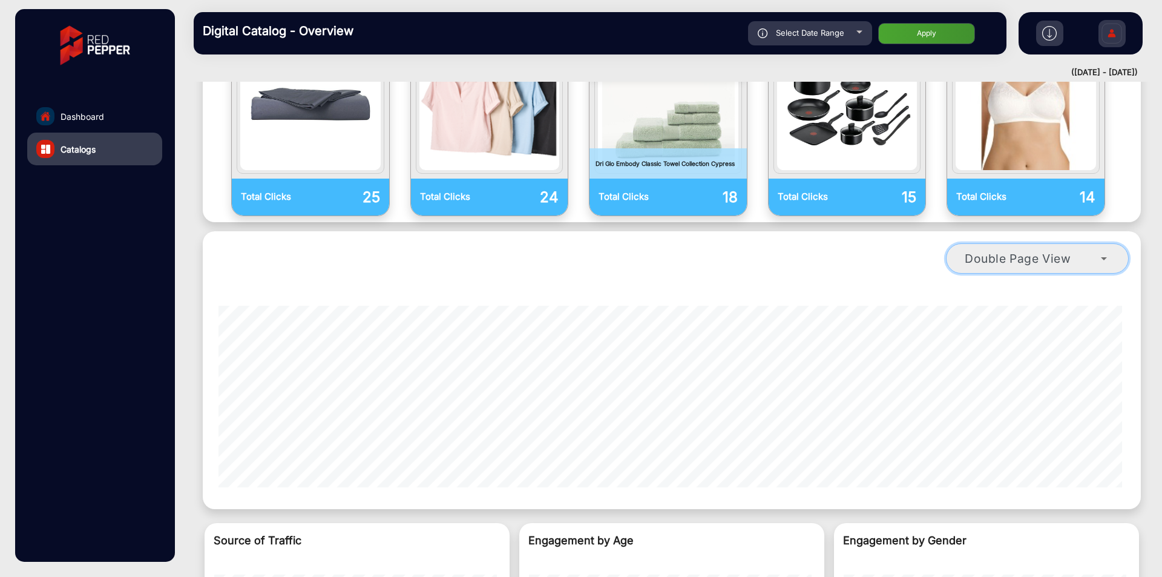
click at [1039, 251] on span "Double Page View" at bounding box center [1018, 258] width 107 height 15
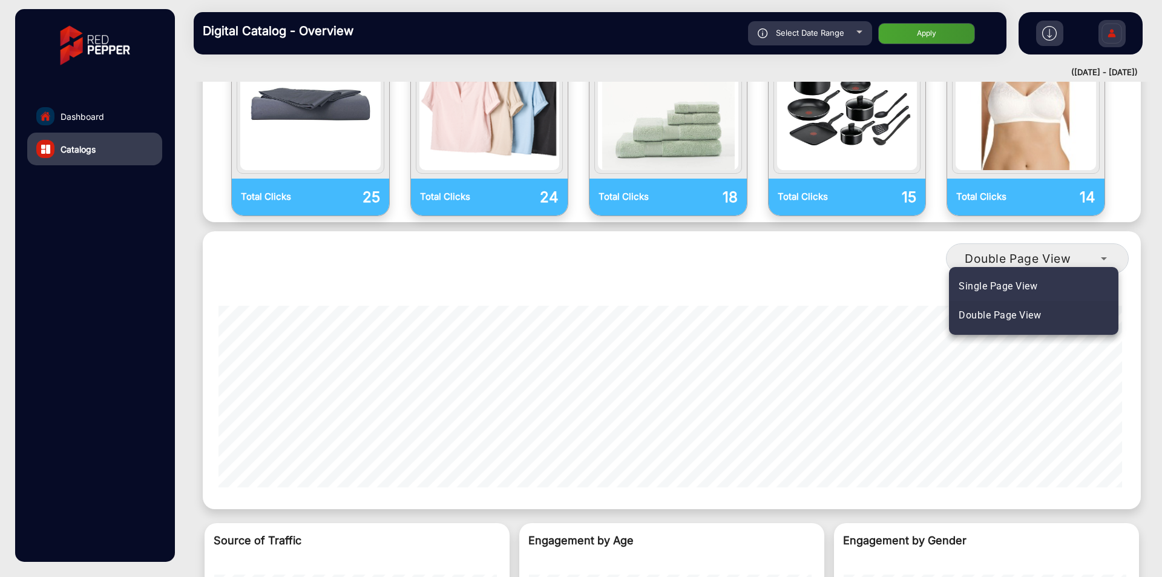
click at [1023, 309] on span "Double Page View" at bounding box center [1000, 315] width 82 height 15
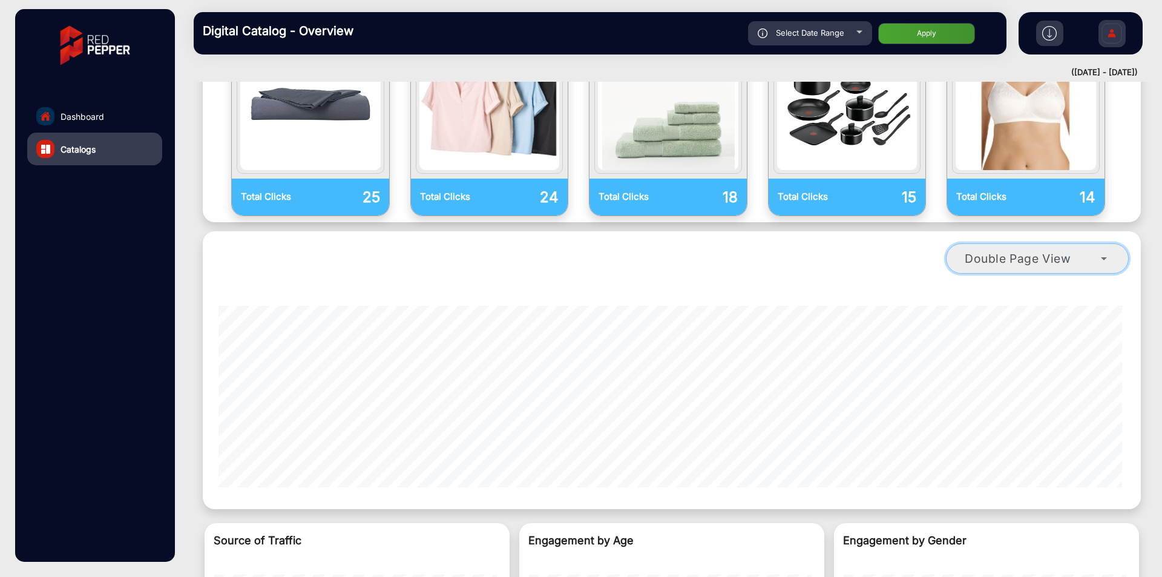
click at [1027, 247] on mat-select "Double Page View" at bounding box center [1037, 258] width 183 height 30
click at [1027, 251] on span "Double Page View" at bounding box center [1018, 258] width 107 height 15
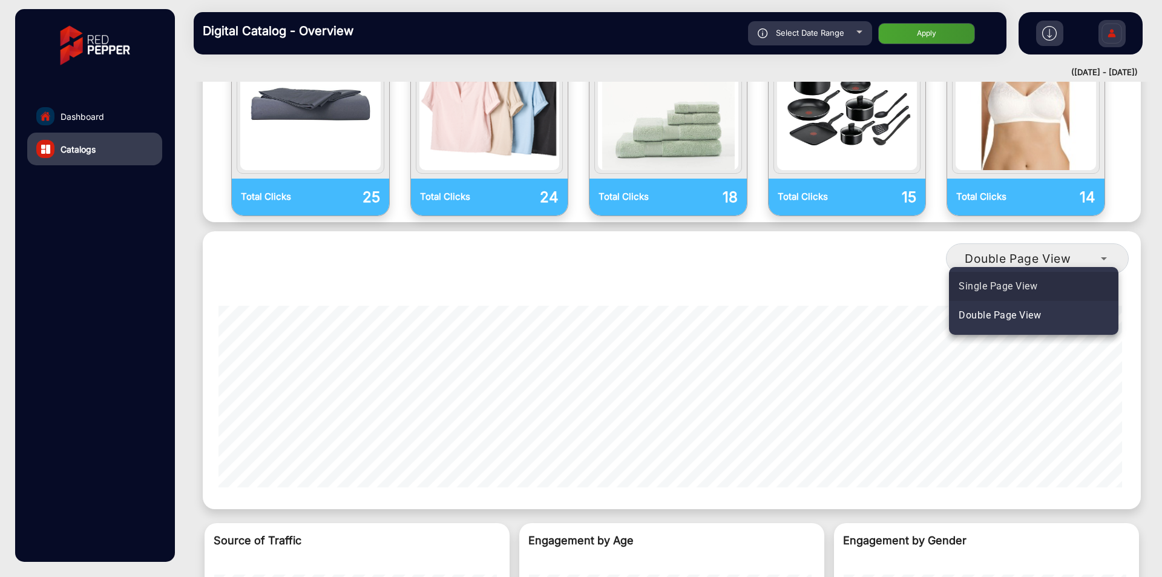
click at [1011, 277] on mat-option "Single Page View" at bounding box center [1033, 286] width 169 height 29
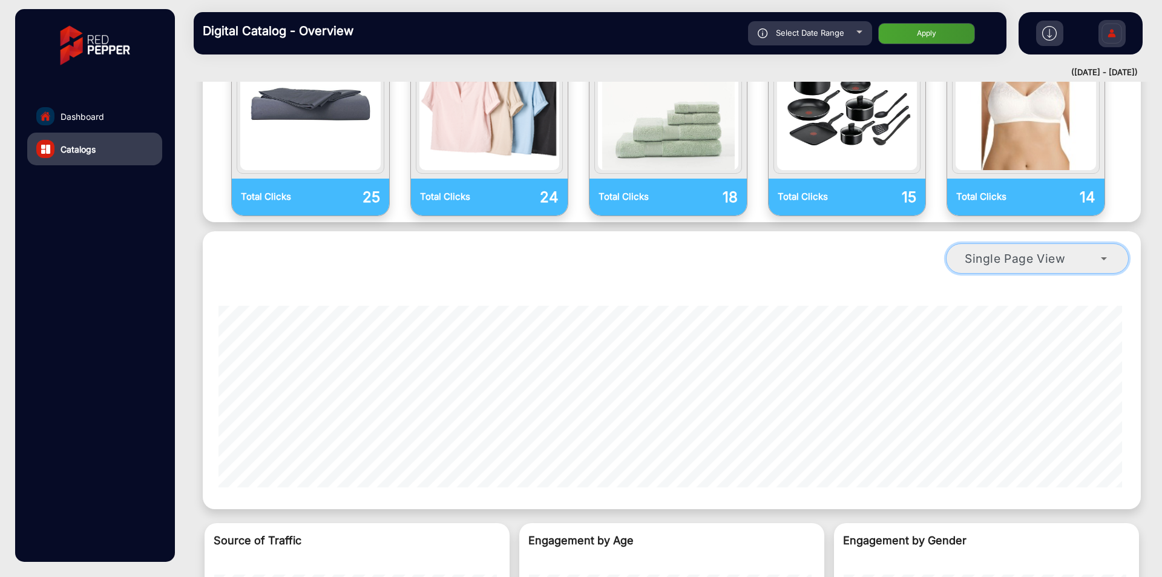
click at [1015, 251] on span "Single Page View" at bounding box center [1015, 258] width 101 height 15
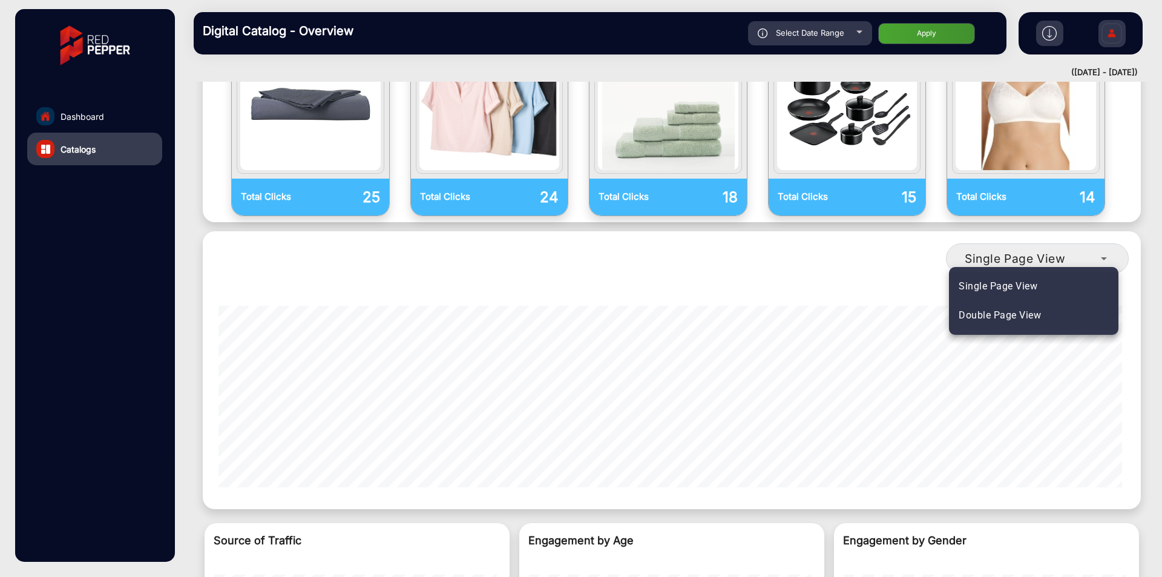
click at [1006, 315] on span "Double Page View" at bounding box center [1000, 315] width 82 height 15
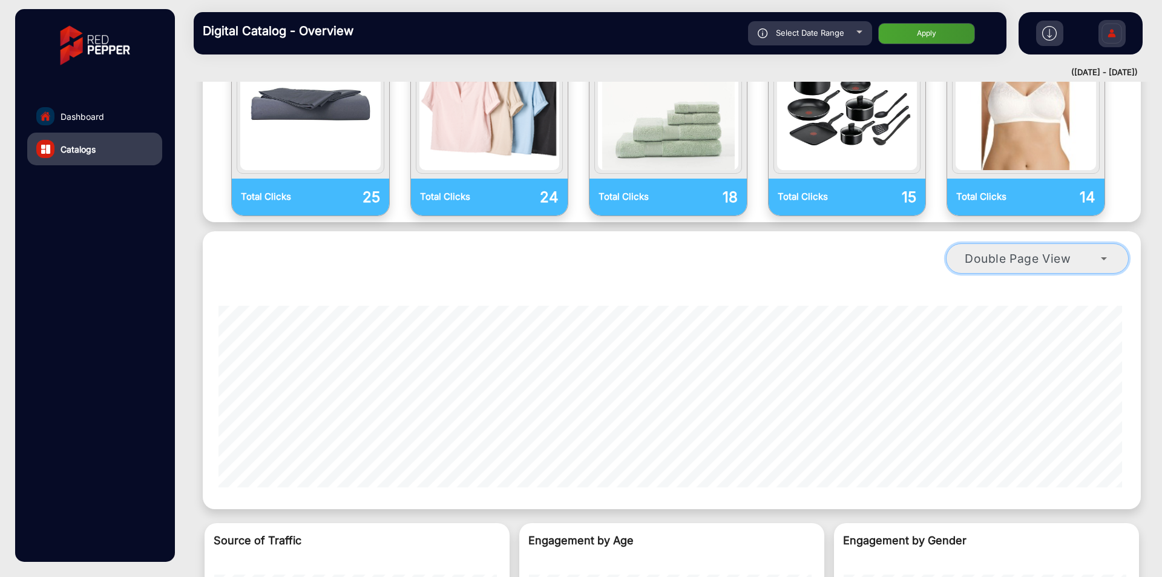
click at [1020, 243] on mat-select "Double Page View" at bounding box center [1037, 258] width 183 height 30
click at [1020, 251] on span "Double Page View" at bounding box center [1018, 258] width 107 height 15
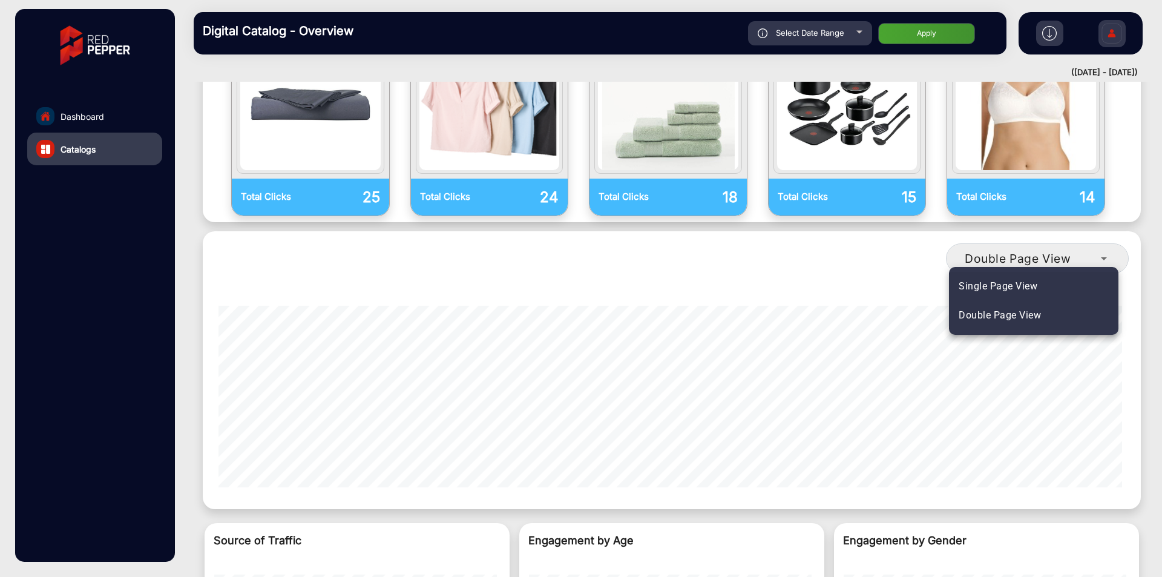
click at [1014, 282] on span "Single Page View" at bounding box center [998, 286] width 79 height 15
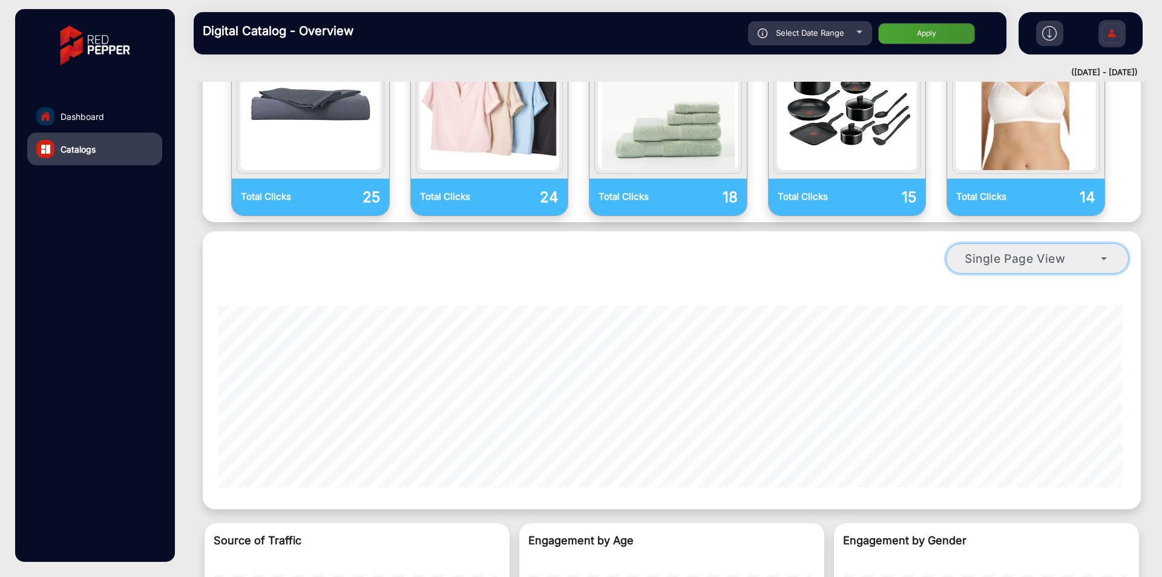
click at [1025, 251] on span "Single Page View" at bounding box center [1015, 258] width 101 height 15
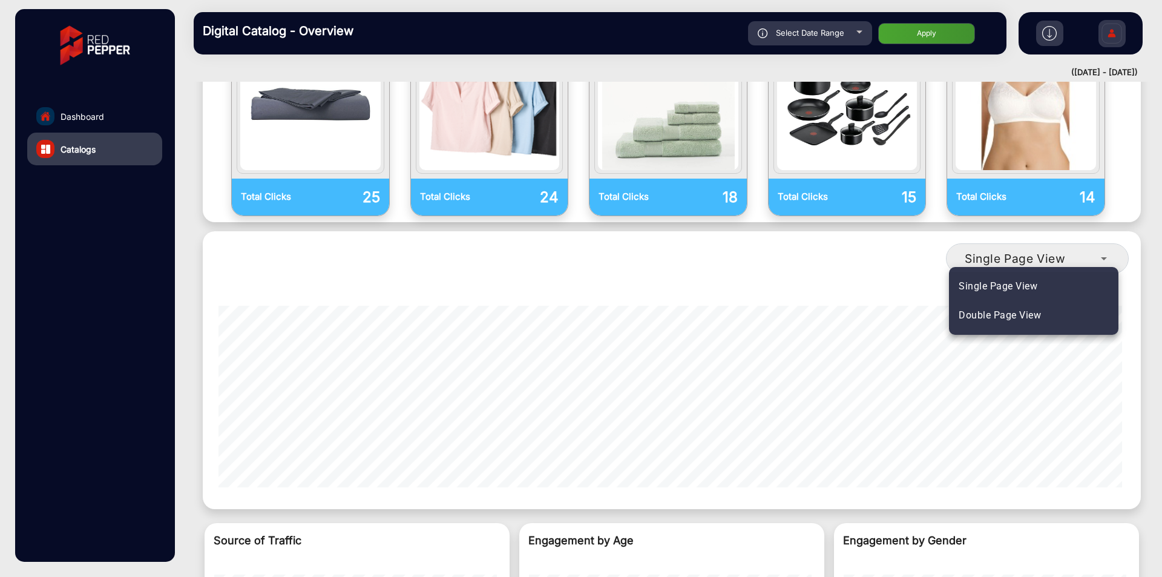
click at [1011, 324] on mat-option "Double Page View" at bounding box center [1033, 315] width 169 height 29
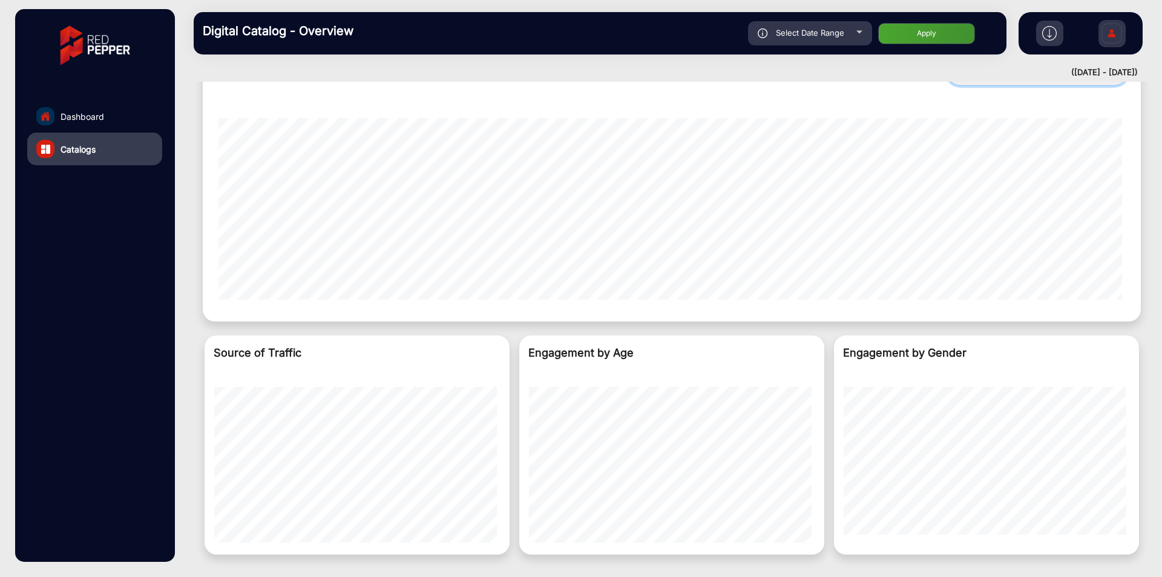
scroll to position [1198, 0]
